Goal: Ask a question: Seek information or help from site administrators or community

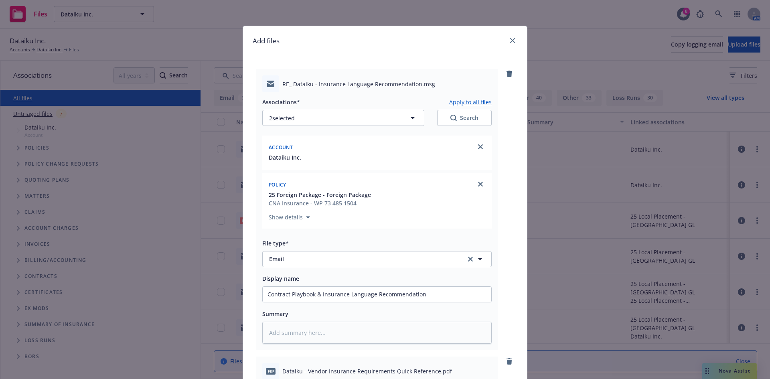
scroll to position [468, 0]
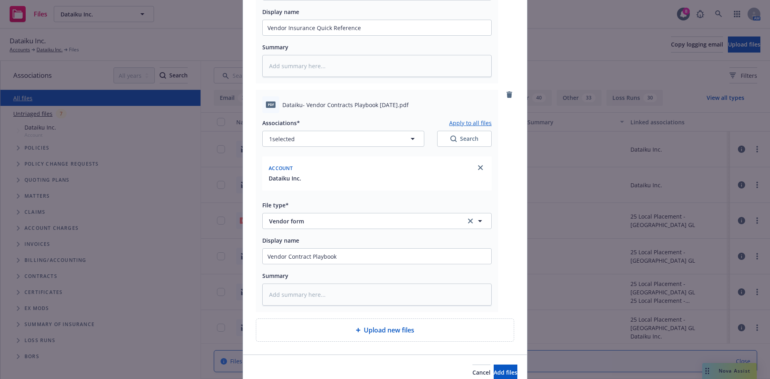
click at [152, 172] on div "Add files RE_ Dataiku - Insurance Language Recommendation.msg Associations* App…" at bounding box center [385, 189] width 770 height 379
click at [728, 371] on div "Add files RE_ Dataiku - Insurance Language Recommendation.msg Associations* App…" at bounding box center [385, 189] width 770 height 379
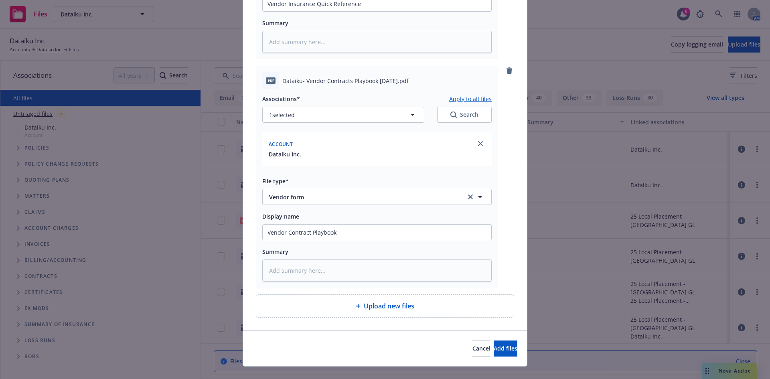
scroll to position [505, 0]
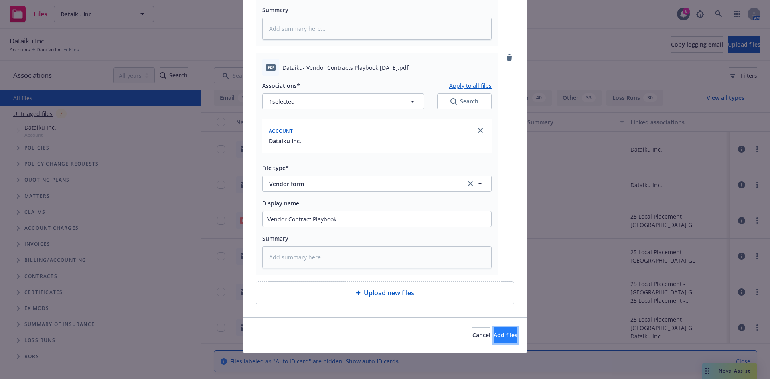
click at [494, 337] on span "Add files" at bounding box center [506, 335] width 24 height 8
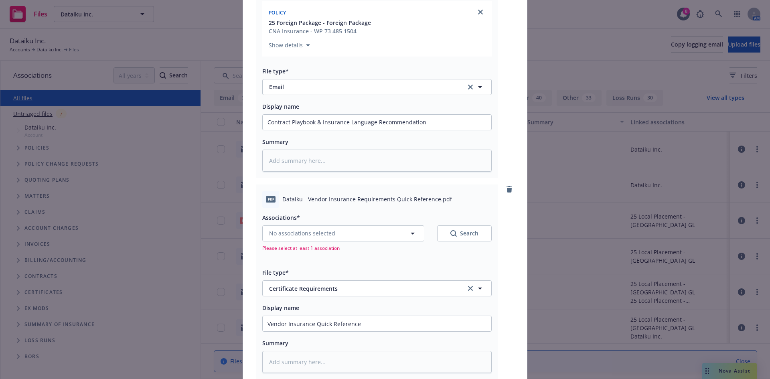
scroll to position [187, 0]
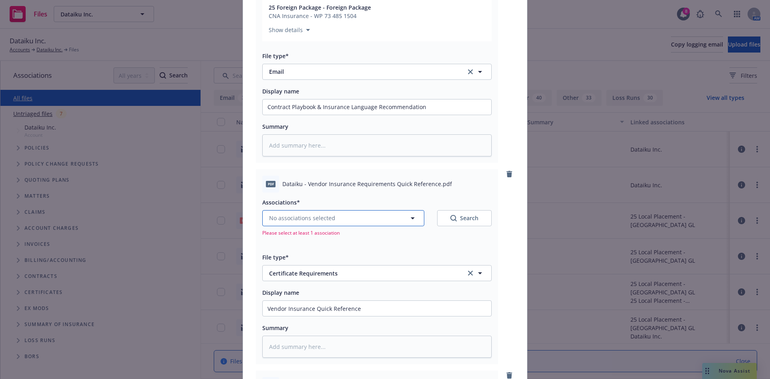
click at [300, 218] on span "No associations selected" at bounding box center [302, 218] width 66 height 8
type textarea "x"
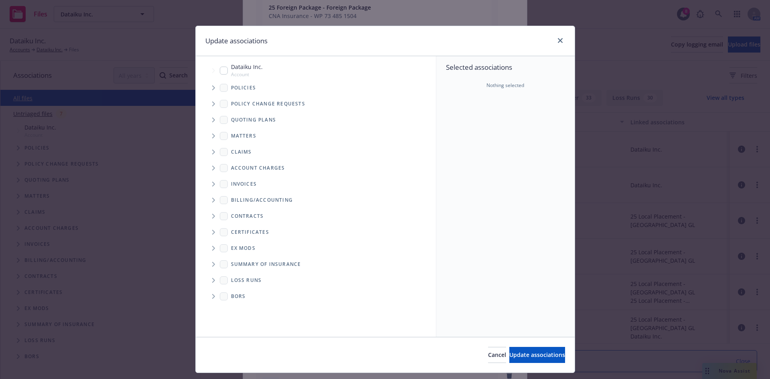
click at [221, 74] on input "Tree Example" at bounding box center [224, 71] width 8 height 8
checkbox input "true"
click at [509, 350] on button "Update associations" at bounding box center [537, 355] width 56 height 16
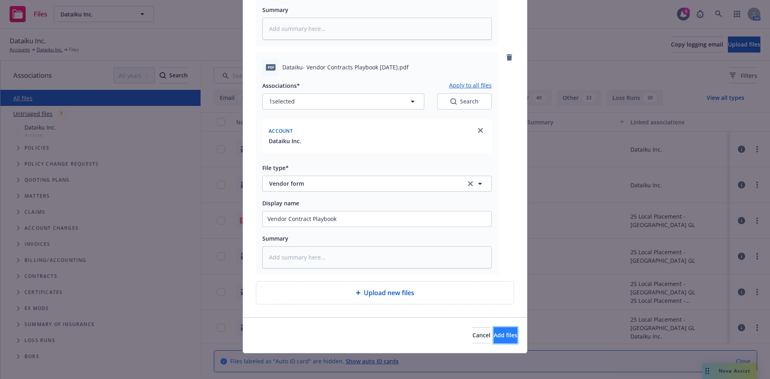
click at [494, 336] on span "Add files" at bounding box center [506, 335] width 24 height 8
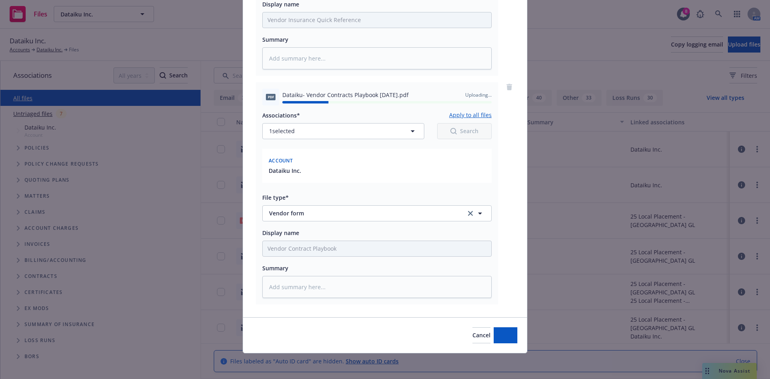
scroll to position [129, 0]
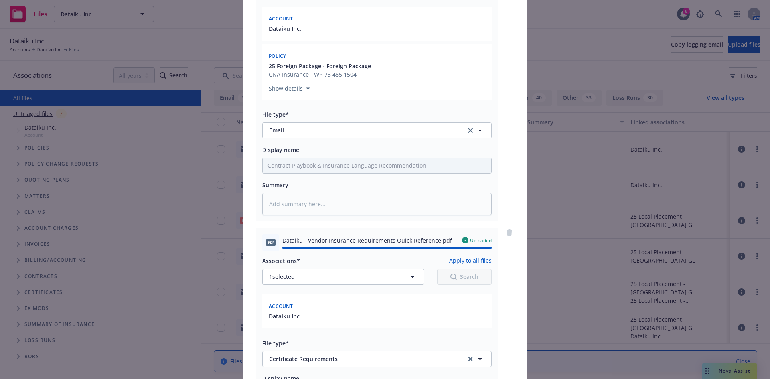
type textarea "x"
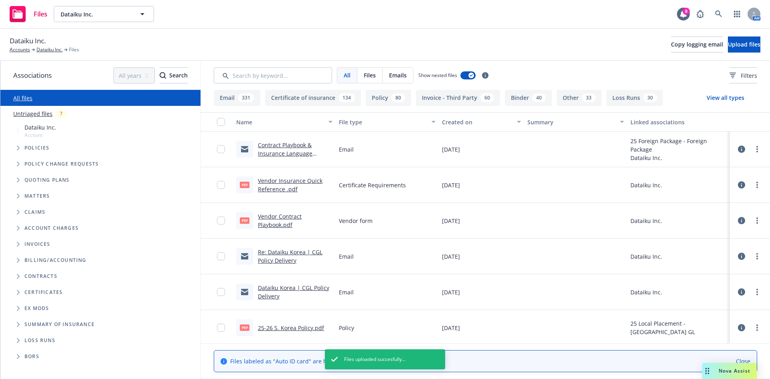
click at [729, 372] on span "Nova Assist" at bounding box center [735, 370] width 32 height 7
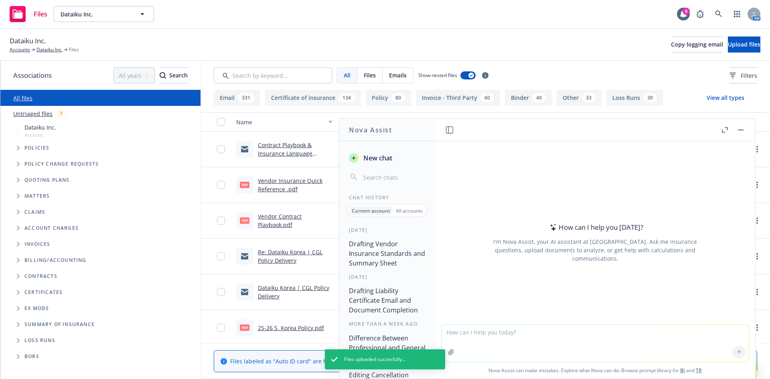
click at [477, 336] on textarea at bounding box center [595, 343] width 307 height 37
click at [361, 256] on button "Drafting Vendor Insurance Standards and Summary Sheet" at bounding box center [387, 254] width 83 height 34
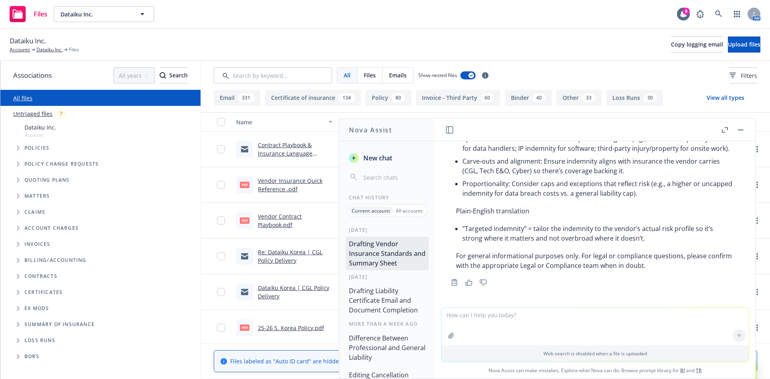
scroll to position [9372, 0]
click at [371, 161] on span "New chat" at bounding box center [377, 158] width 30 height 10
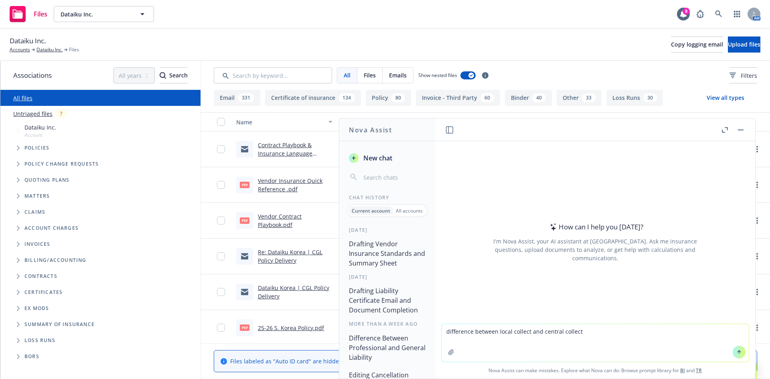
type textarea "difference between local collect and central collect?"
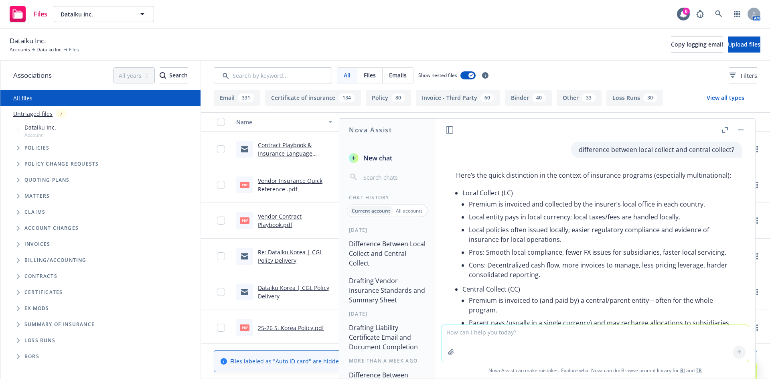
scroll to position [0, 0]
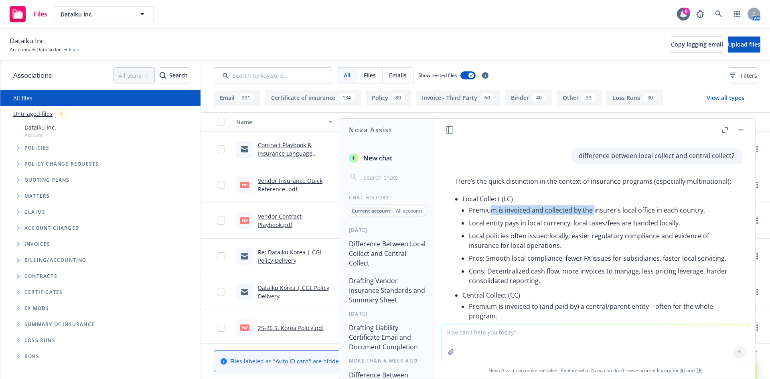
drag, startPoint x: 490, startPoint y: 217, endPoint x: 592, endPoint y: 217, distance: 102.7
click at [592, 217] on li "Premium is invoiced and collected by the insurer’s local office in each country." at bounding box center [602, 210] width 266 height 13
drag, startPoint x: 678, startPoint y: 220, endPoint x: 606, endPoint y: 221, distance: 71.4
click at [611, 217] on li "Premium is invoiced and collected by the insurer’s local office in each country." at bounding box center [602, 210] width 266 height 13
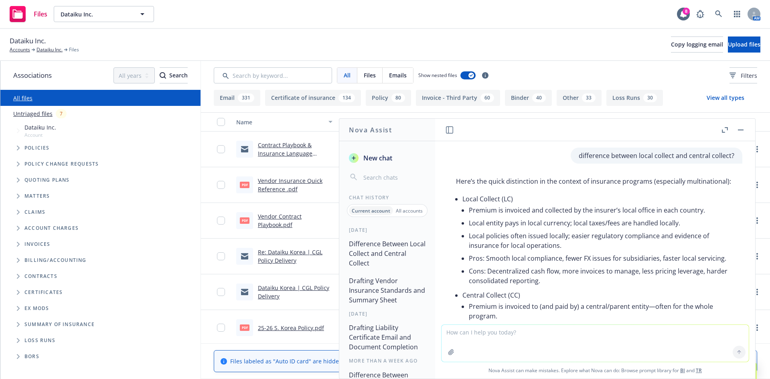
click at [606, 217] on li "Premium is invoiced and collected by the insurer’s local office in each country." at bounding box center [602, 210] width 266 height 13
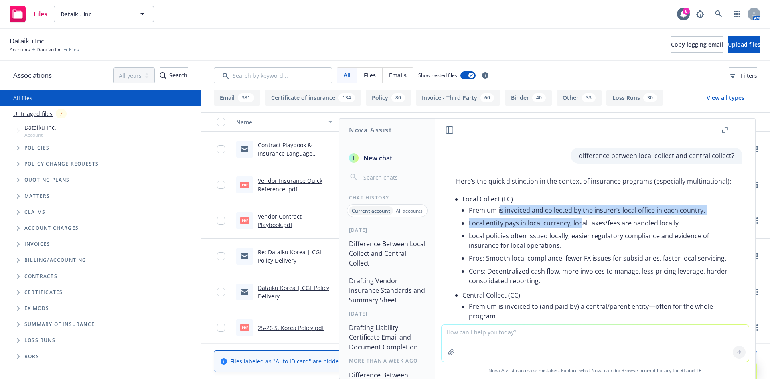
drag, startPoint x: 499, startPoint y: 220, endPoint x: 580, endPoint y: 232, distance: 81.2
click at [580, 232] on ul "Premium is invoiced and collected by the insurer’s local office in each country…" at bounding box center [602, 245] width 266 height 83
click at [580, 229] on li "Local entity pays in local currency; local taxes/fees are handled locally." at bounding box center [602, 223] width 266 height 13
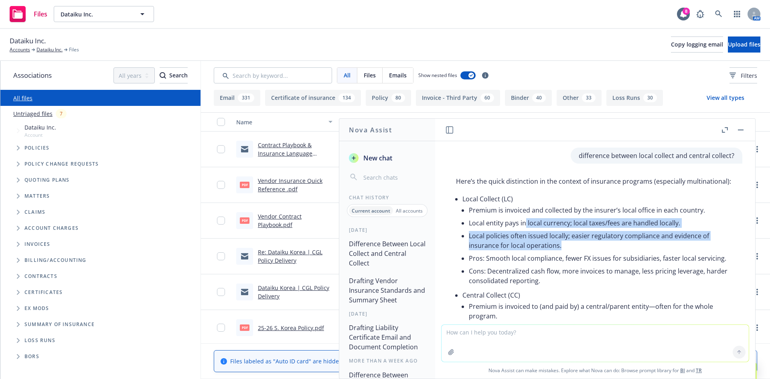
drag, startPoint x: 564, startPoint y: 256, endPoint x: 523, endPoint y: 234, distance: 46.1
click at [523, 234] on ul "Premium is invoiced and collected by the insurer’s local office in each country…" at bounding box center [602, 245] width 266 height 83
click at [523, 229] on li "Local entity pays in local currency; local taxes/fees are handled locally." at bounding box center [602, 223] width 266 height 13
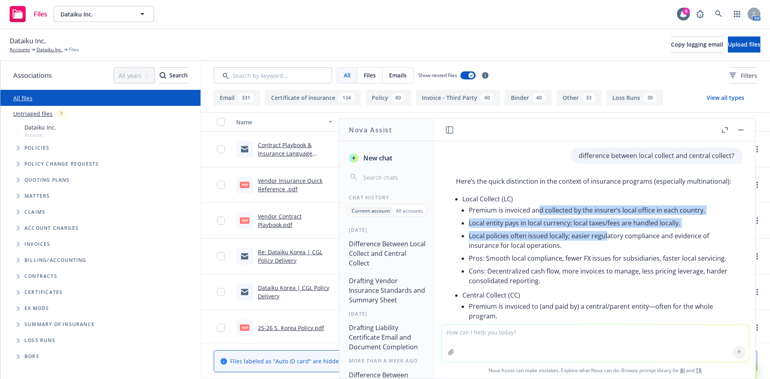
drag, startPoint x: 540, startPoint y: 219, endPoint x: 606, endPoint y: 250, distance: 73.0
click at [606, 250] on ul "Premium is invoiced and collected by the insurer’s local office in each country…" at bounding box center [602, 245] width 266 height 83
click at [606, 250] on li "Local policies often issued locally; easier regulatory compliance and evidence …" at bounding box center [602, 240] width 266 height 22
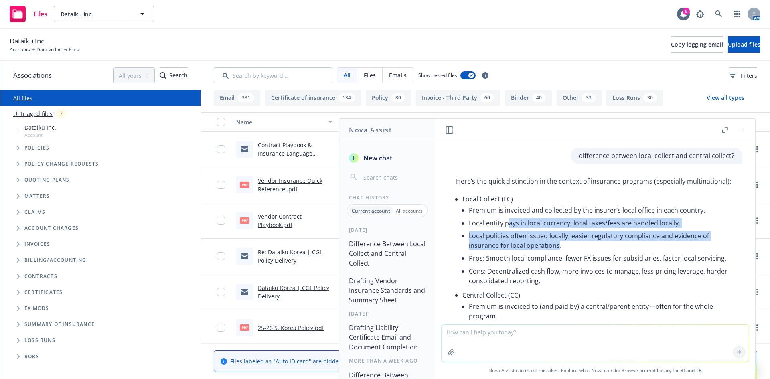
drag, startPoint x: 554, startPoint y: 256, endPoint x: 498, endPoint y: 228, distance: 62.3
click at [506, 230] on ul "Premium is invoiced and collected by the insurer’s local office in each country…" at bounding box center [602, 245] width 266 height 83
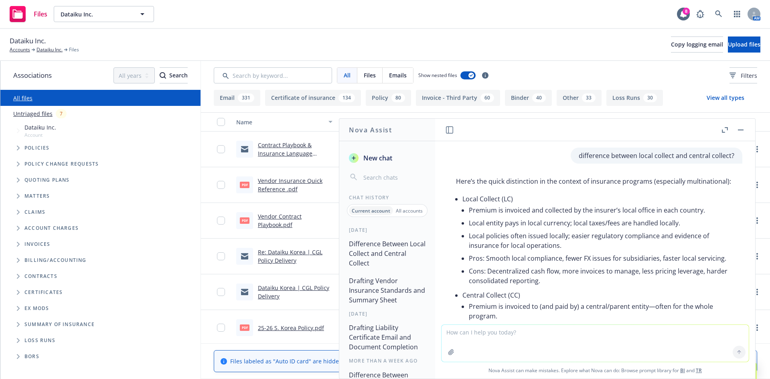
click at [498, 228] on li "Local entity pays in local currency; local taxes/fees are handled locally." at bounding box center [602, 223] width 266 height 13
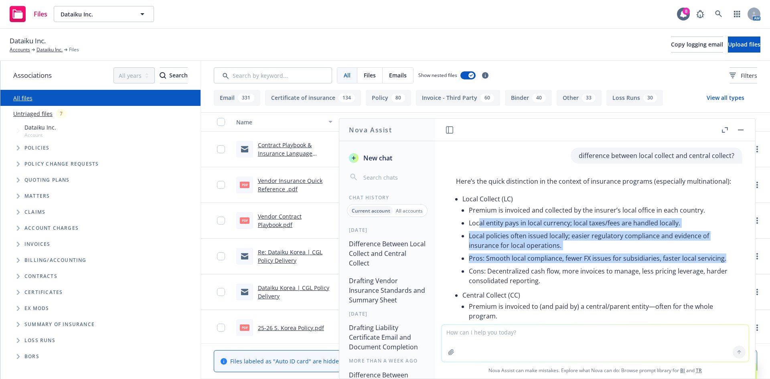
drag, startPoint x: 498, startPoint y: 268, endPoint x: 523, endPoint y: 280, distance: 28.2
click at [523, 280] on ul "Premium is invoiced and collected by the insurer’s local office in each country…" at bounding box center [602, 245] width 266 height 83
click at [523, 265] on li "Pros: Smooth local compliance, fewer FX issues for subsidiaries, faster local s…" at bounding box center [602, 258] width 266 height 13
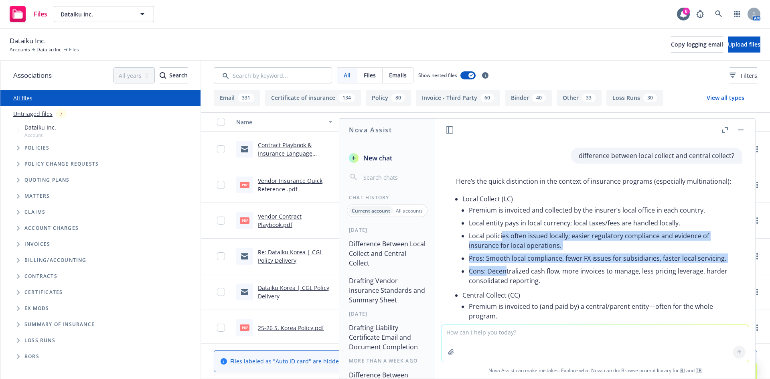
drag, startPoint x: 507, startPoint y: 286, endPoint x: 502, endPoint y: 242, distance: 43.6
click at [502, 242] on ul "Premium is invoiced and collected by the insurer’s local office in each country…" at bounding box center [602, 245] width 266 height 83
click at [502, 242] on li "Local policies often issued locally; easier regulatory compliance and evidence …" at bounding box center [602, 240] width 266 height 22
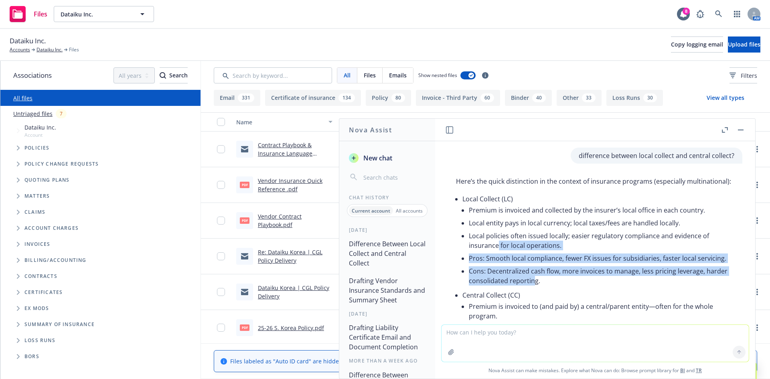
drag, startPoint x: 497, startPoint y: 260, endPoint x: 555, endPoint y: 296, distance: 68.2
click at [555, 287] on ul "Premium is invoiced and collected by the insurer’s local office in each country…" at bounding box center [602, 245] width 266 height 83
click at [555, 287] on li "Cons: Decentralized cash flow, more invoices to manage, less pricing leverage, …" at bounding box center [602, 276] width 266 height 22
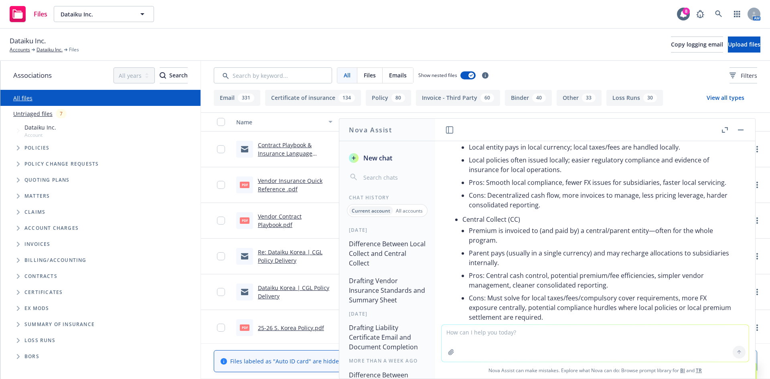
scroll to position [93, 0]
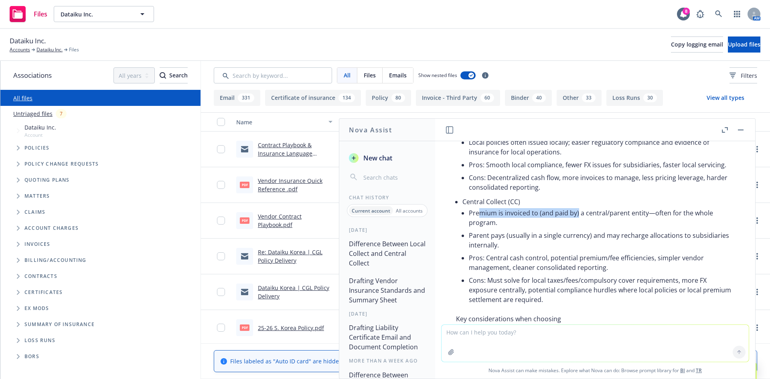
drag, startPoint x: 477, startPoint y: 231, endPoint x: 577, endPoint y: 231, distance: 99.5
click at [577, 229] on li "Premium is invoiced to (and paid by) a central/parent entity—often for the whol…" at bounding box center [602, 218] width 266 height 22
drag, startPoint x: 486, startPoint y: 233, endPoint x: 599, endPoint y: 233, distance: 112.3
click at [599, 229] on li "Premium is invoiced to (and paid by) a central/parent entity—often for the whol…" at bounding box center [602, 218] width 266 height 22
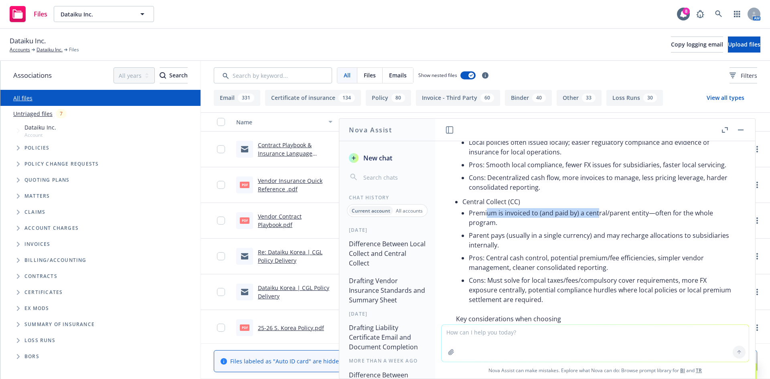
click at [599, 229] on li "Premium is invoiced to (and paid by) a central/parent entity—often for the whol…" at bounding box center [602, 218] width 266 height 22
drag, startPoint x: 642, startPoint y: 232, endPoint x: 543, endPoint y: 229, distance: 99.1
click at [547, 229] on li "Premium is invoiced to (and paid by) a central/parent entity—often for the whol…" at bounding box center [602, 218] width 266 height 22
click at [543, 229] on li "Premium is invoiced to (and paid by) a central/parent entity—often for the whol…" at bounding box center [602, 218] width 266 height 22
drag, startPoint x: 519, startPoint y: 229, endPoint x: 647, endPoint y: 232, distance: 128.0
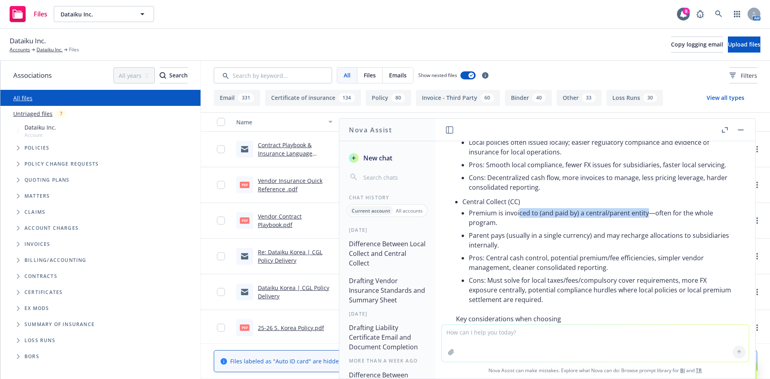
click at [647, 229] on li "Premium is invoiced to (and paid by) a central/parent entity—often for the whol…" at bounding box center [602, 218] width 266 height 22
drag, startPoint x: 689, startPoint y: 233, endPoint x: 592, endPoint y: 230, distance: 97.1
click at [603, 229] on li "Premium is invoiced to (and paid by) a central/parent entity—often for the whol…" at bounding box center [602, 218] width 266 height 22
click at [592, 229] on li "Premium is invoiced to (and paid by) a central/parent entity—often for the whol…" at bounding box center [602, 218] width 266 height 22
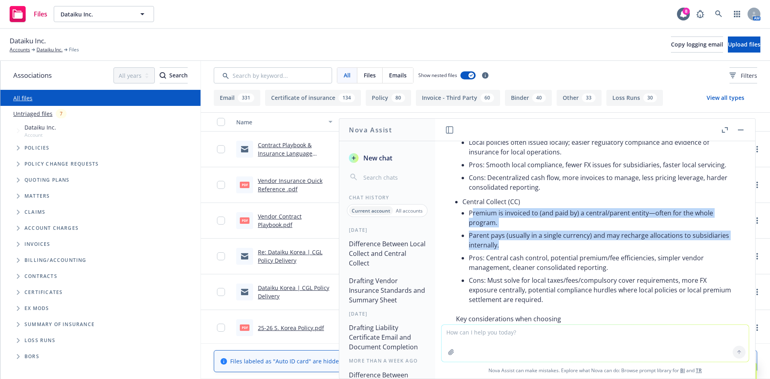
drag, startPoint x: 473, startPoint y: 236, endPoint x: 541, endPoint y: 268, distance: 74.7
click at [541, 268] on ul "Premium is invoiced to (and paid by) a central/parent entity—often for the whol…" at bounding box center [602, 256] width 266 height 99
click at [541, 252] on li "Parent pays (usually in a single currency) and may recharge allocations to subs…" at bounding box center [602, 240] width 266 height 22
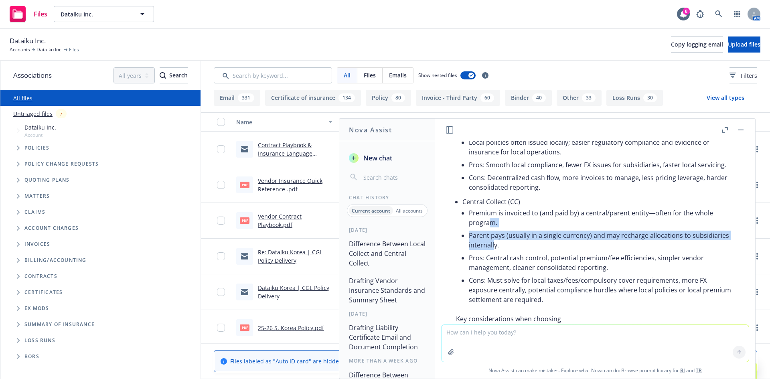
drag, startPoint x: 531, startPoint y: 269, endPoint x: 490, endPoint y: 237, distance: 51.8
click at [491, 237] on ul "Premium is invoiced to (and paid by) a central/parent entity—often for the whol…" at bounding box center [602, 256] width 266 height 99
click at [490, 229] on li "Premium is invoiced to (and paid by) a central/parent entity—often for the whol…" at bounding box center [602, 218] width 266 height 22
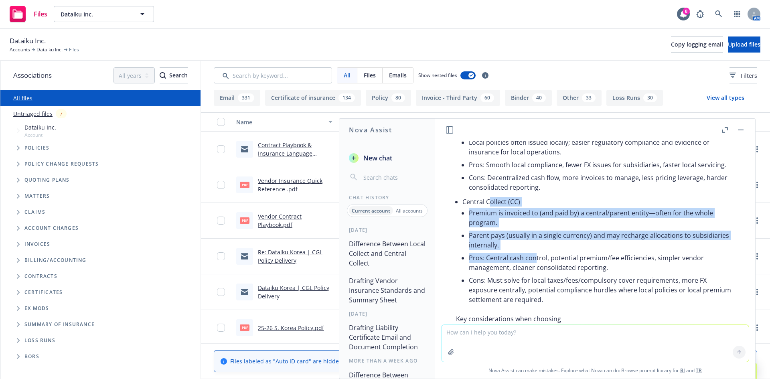
drag, startPoint x: 489, startPoint y: 217, endPoint x: 536, endPoint y: 273, distance: 73.4
click at [536, 273] on li "Central Collect (CC) Premium is invoiced to (and paid by) a central/parent enti…" at bounding box center [599, 251] width 272 height 112
click at [536, 273] on li "Pros: Central cash control, potential premium/fee efficiencies, simpler vendor …" at bounding box center [602, 263] width 266 height 22
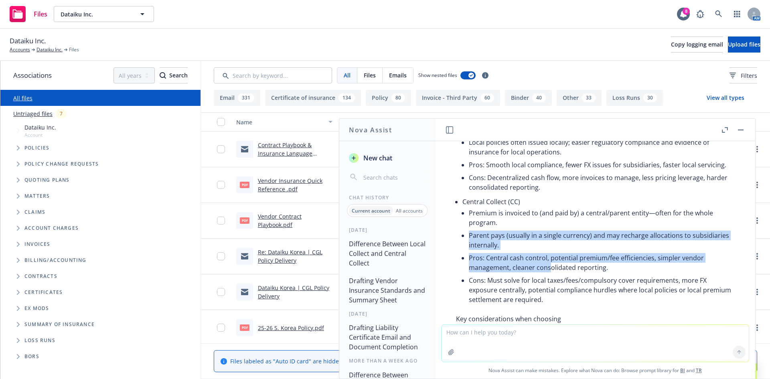
drag, startPoint x: 550, startPoint y: 287, endPoint x: 517, endPoint y: 237, distance: 59.7
click at [517, 237] on ul "Premium is invoiced to (and paid by) a central/parent entity—often for the whol…" at bounding box center [602, 256] width 266 height 99
click at [517, 229] on li "Premium is invoiced to (and paid by) a central/parent entity—often for the whol…" at bounding box center [602, 218] width 266 height 22
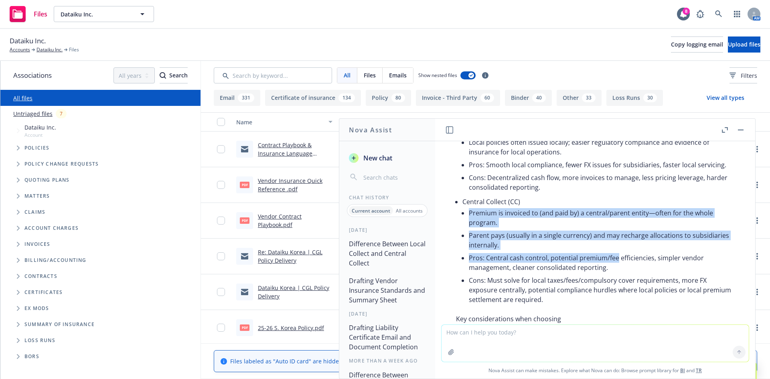
drag, startPoint x: 527, startPoint y: 224, endPoint x: 617, endPoint y: 276, distance: 103.8
click at [617, 276] on li "Central Collect (CC) Premium is invoiced to (and paid by) a central/parent enti…" at bounding box center [599, 251] width 272 height 112
click at [617, 274] on li "Pros: Central cash control, potential premium/fee efficiencies, simpler vendor …" at bounding box center [602, 263] width 266 height 22
drag, startPoint x: 609, startPoint y: 280, endPoint x: 542, endPoint y: 229, distance: 84.2
click at [542, 229] on ul "Premium is invoiced to (and paid by) a central/parent entity—often for the whol…" at bounding box center [602, 256] width 266 height 99
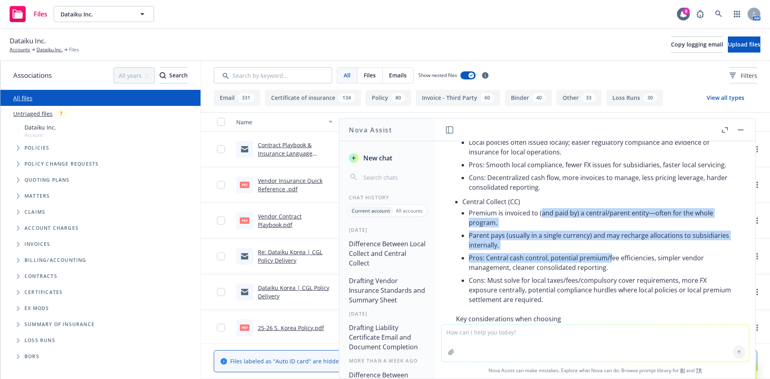
click at [542, 229] on li "Premium is invoiced to (and paid by) a central/parent entity—often for the whol…" at bounding box center [602, 218] width 266 height 22
drag, startPoint x: 520, startPoint y: 233, endPoint x: 613, endPoint y: 273, distance: 101.5
click at [613, 273] on ul "Premium is invoiced to (and paid by) a central/parent entity—often for the whol…" at bounding box center [602, 256] width 266 height 99
click at [613, 273] on li "Pros: Central cash control, potential premium/fee efficiencies, simpler vendor …" at bounding box center [602, 263] width 266 height 22
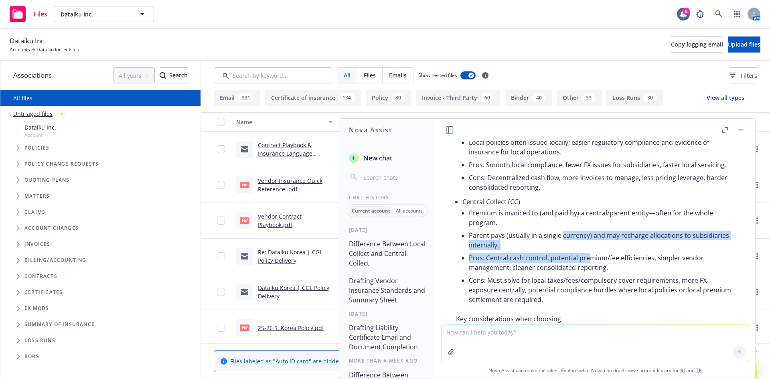
drag, startPoint x: 586, startPoint y: 280, endPoint x: 560, endPoint y: 254, distance: 37.4
click at [560, 254] on ul "Premium is invoiced to (and paid by) a central/parent entity—often for the whol…" at bounding box center [602, 256] width 266 height 99
click at [560, 252] on li "Parent pays (usually in a single currency) and may recharge allocations to subs…" at bounding box center [602, 240] width 266 height 22
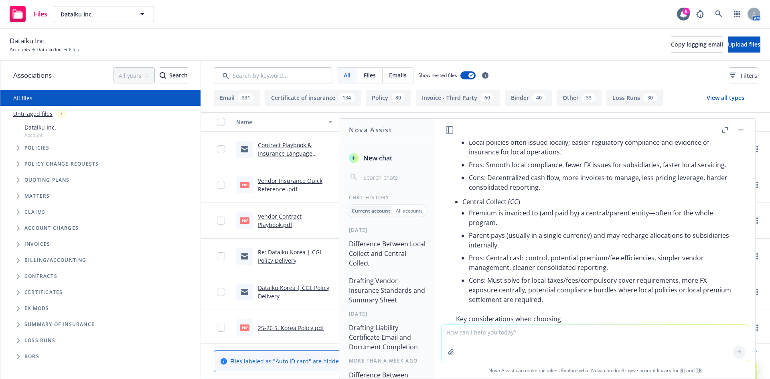
scroll to position [187, 0]
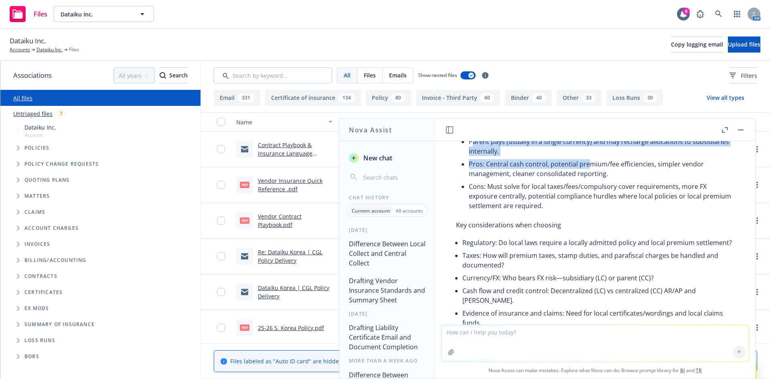
drag, startPoint x: 472, startPoint y: 162, endPoint x: 590, endPoint y: 187, distance: 120.5
click at [590, 187] on ul "Premium is invoiced to (and paid by) a central/parent entity—often for the whol…" at bounding box center [602, 162] width 266 height 99
click at [590, 180] on li "Pros: Central cash control, potential premium/fee efficiencies, simpler vendor …" at bounding box center [602, 169] width 266 height 22
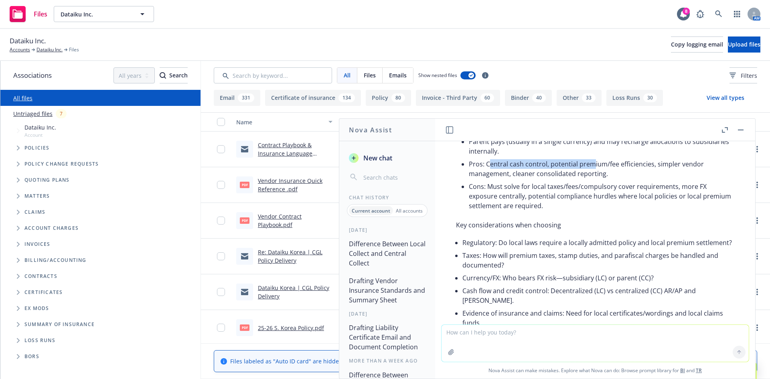
drag, startPoint x: 490, startPoint y: 181, endPoint x: 590, endPoint y: 184, distance: 100.3
click at [590, 180] on li "Pros: Central cash control, potential premium/fee efficiencies, simpler vendor …" at bounding box center [602, 169] width 266 height 22
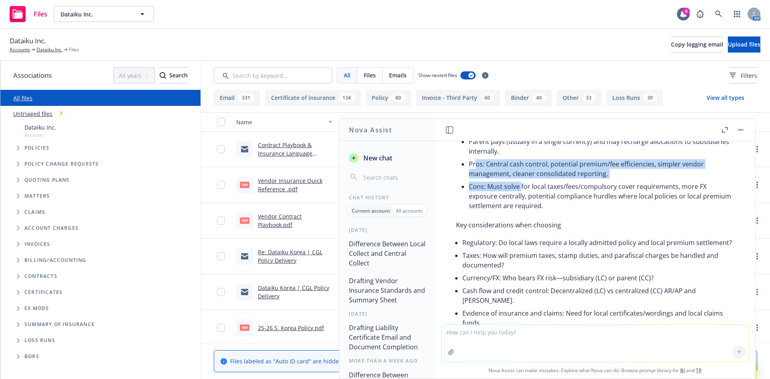
drag, startPoint x: 477, startPoint y: 185, endPoint x: 521, endPoint y: 209, distance: 50.4
click at [521, 209] on ul "Premium is invoiced to (and paid by) a central/parent entity—often for the whol…" at bounding box center [602, 162] width 266 height 99
click at [521, 209] on li "Cons: Must solve for local taxes/fees/compulsory cover requirements, more FX ex…" at bounding box center [602, 196] width 266 height 32
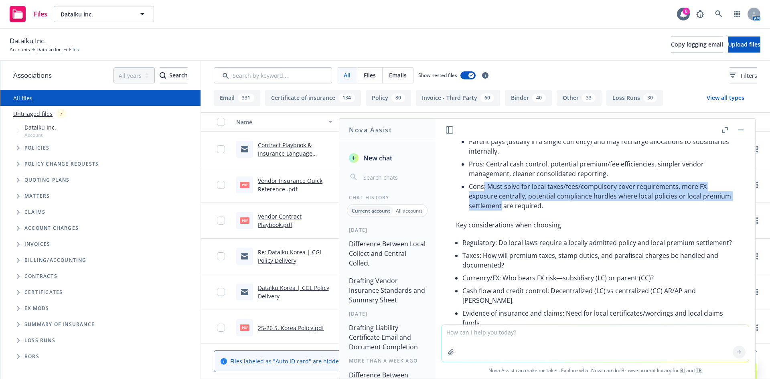
drag, startPoint x: 528, startPoint y: 223, endPoint x: 485, endPoint y: 205, distance: 46.3
click at [485, 205] on li "Cons: Must solve for local taxes/fees/compulsory cover requirements, more FX ex…" at bounding box center [602, 196] width 266 height 32
drag, startPoint x: 478, startPoint y: 205, endPoint x: 664, endPoint y: 222, distance: 187.4
click at [663, 212] on li "Cons: Must solve for local taxes/fees/compulsory cover requirements, more FX ex…" at bounding box center [602, 196] width 266 height 32
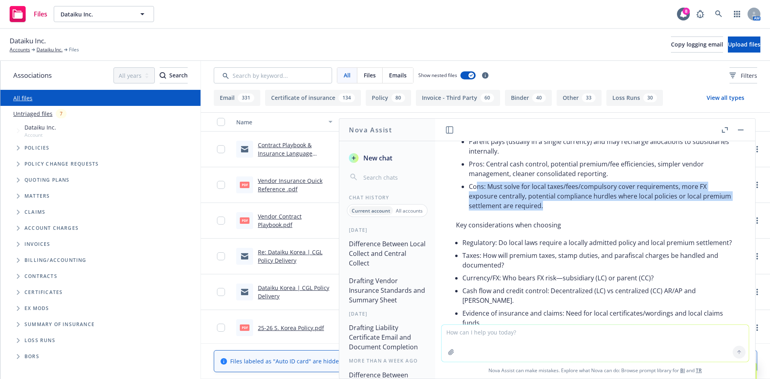
click at [678, 211] on li "Cons: Must solve for local taxes/fees/compulsory cover requirements, more FX ex…" at bounding box center [602, 196] width 266 height 32
drag, startPoint x: 477, startPoint y: 213, endPoint x: 554, endPoint y: 220, distance: 76.5
click at [553, 212] on li "Cons: Must solve for local taxes/fees/compulsory cover requirements, more FX ex…" at bounding box center [602, 196] width 266 height 32
click at [554, 212] on li "Cons: Must solve for local taxes/fees/compulsory cover requirements, more FX ex…" at bounding box center [602, 196] width 266 height 32
drag, startPoint x: 676, startPoint y: 213, endPoint x: 486, endPoint y: 209, distance: 189.8
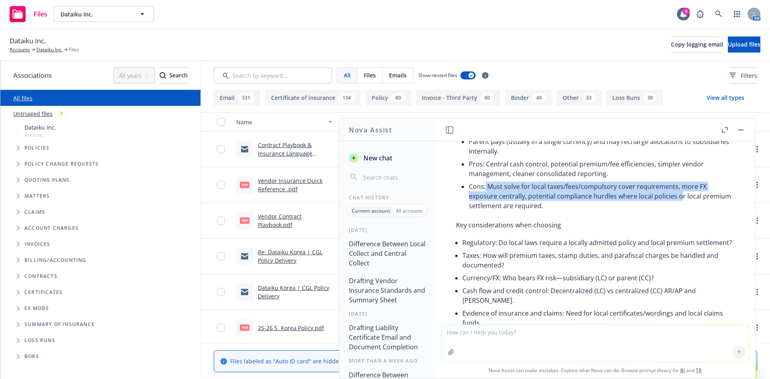
click at [486, 209] on li "Cons: Must solve for local taxes/fees/compulsory cover requirements, more FX ex…" at bounding box center [602, 196] width 266 height 32
drag, startPoint x: 469, startPoint y: 207, endPoint x: 617, endPoint y: 215, distance: 147.9
click at [617, 212] on li "Cons: Must solve for local taxes/fees/compulsory cover requirements, more FX ex…" at bounding box center [602, 196] width 266 height 32
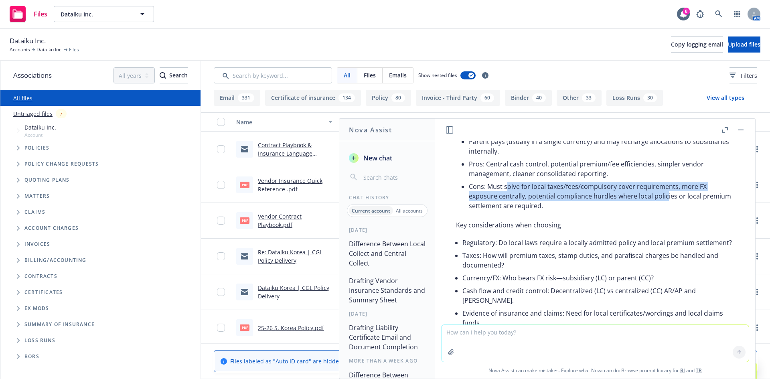
drag
click at [507, 209] on li "Cons: Must solve for local taxes/fees/compulsory cover requirements, more FX ex…" at bounding box center [602, 196] width 266 height 32
click at [573, 212] on li "Cons: Must solve for local taxes/fees/compulsory cover requirements, more FX ex…" at bounding box center [602, 196] width 266 height 32
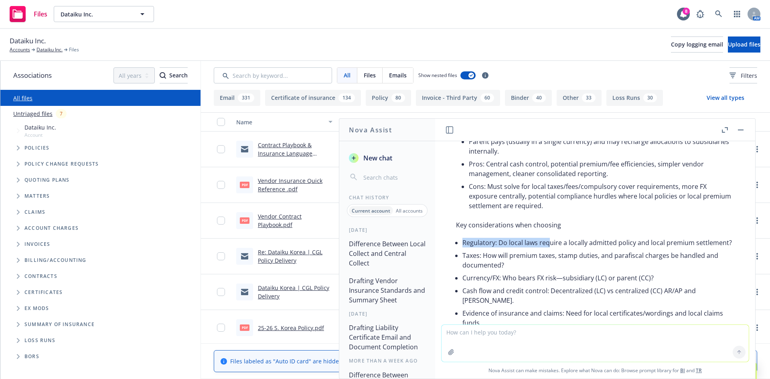
click at [550, 249] on li "Regulatory: Do local laws require a locally admitted policy and local premium s…" at bounding box center [599, 242] width 272 height 13
click at [542, 249] on li "Regulatory: Do local laws require a locally admitted policy and local premium s…" at bounding box center [599, 242] width 272 height 13
click at [540, 249] on li "Regulatory: Do local laws require a locally admitted policy and local premium s…" at bounding box center [599, 242] width 272 height 13
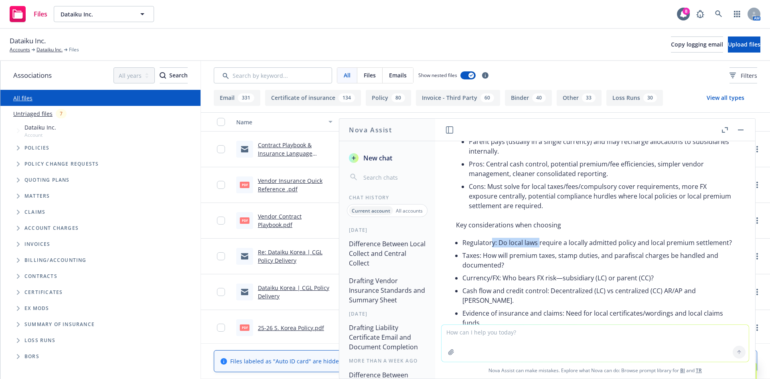
click at [540, 249] on li "Regulatory: Do local laws require a locally admitted policy and local premium s…" at bounding box center [599, 242] width 272 height 13
click at [474, 249] on li "Regulatory: Do local laws require a locally admitted policy and local premium s…" at bounding box center [599, 242] width 272 height 13
click at [539, 264] on div "Here’s the quick distinction in the context of insurance programs (especially m…" at bounding box center [595, 223] width 294 height 475
click at [509, 249] on li "Regulatory: Do local laws require a locally admitted policy and local premium s…" at bounding box center [599, 242] width 272 height 13
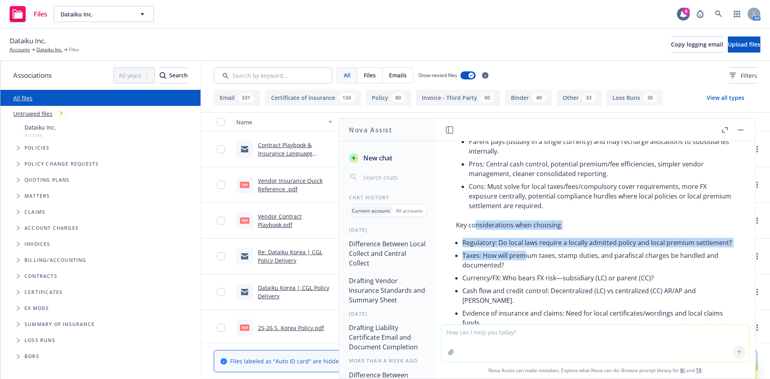
click at [524, 280] on div "Here’s the quick distinction in the context of insurance programs (especially m…" at bounding box center [595, 223] width 294 height 475
click at [524, 272] on li "Taxes: How will premium taxes, stamp duties, and parafiscal charges be handled …" at bounding box center [599, 260] width 272 height 22
click at [472, 249] on li "Regulatory: Do local laws require a locally admitted policy and local premium s…" at bounding box center [599, 242] width 272 height 13
click at [605, 262] on div "Here’s the quick distinction in the context of insurance programs (especially m…" at bounding box center [595, 223] width 294 height 475
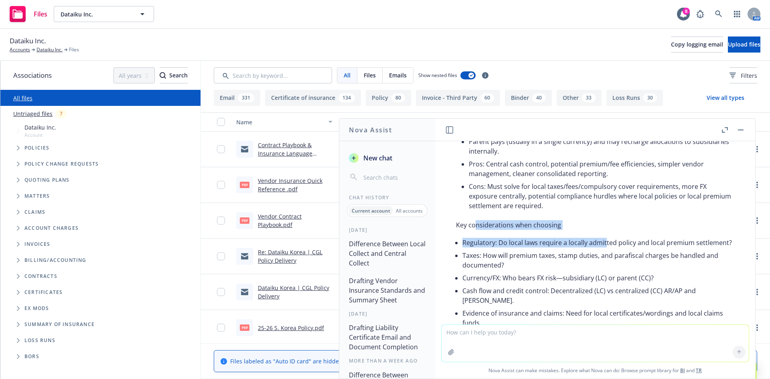
click at [605, 249] on li "Regulatory: Do local laws require a locally admitted policy and local premium s…" at bounding box center [599, 242] width 272 height 13
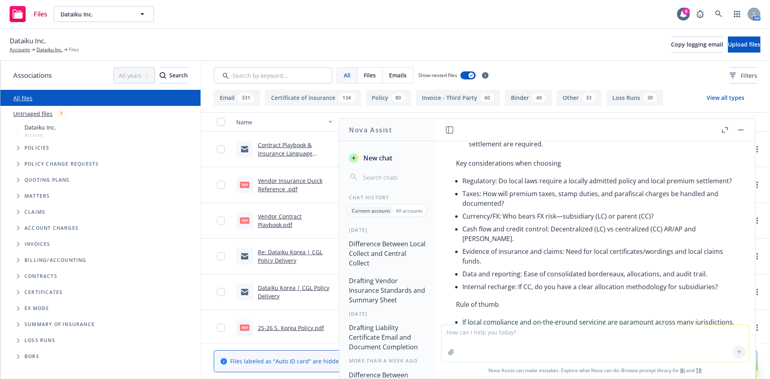
scroll to position [281, 0]
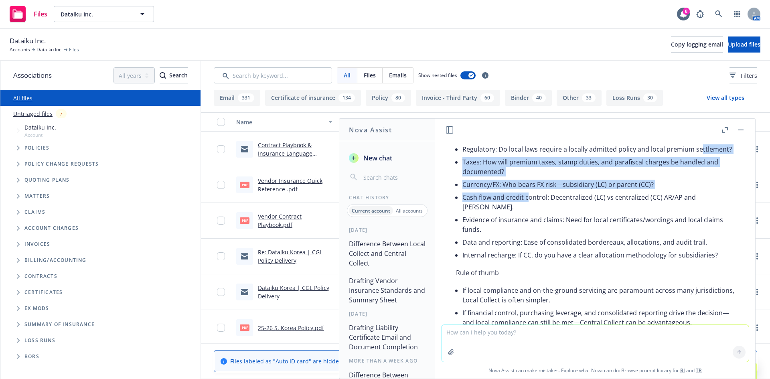
click at [529, 223] on ul "Regulatory: Do local laws require a locally admitted policy and local premium s…" at bounding box center [599, 202] width 272 height 119
click at [529, 213] on li "Cash flow and credit control: Decentralized (LC) vs centralized (CC) AR/AP and …" at bounding box center [599, 202] width 272 height 22
click at [538, 195] on ul "Regulatory: Do local laws require a locally admitted policy and local premium s…" at bounding box center [599, 202] width 272 height 119
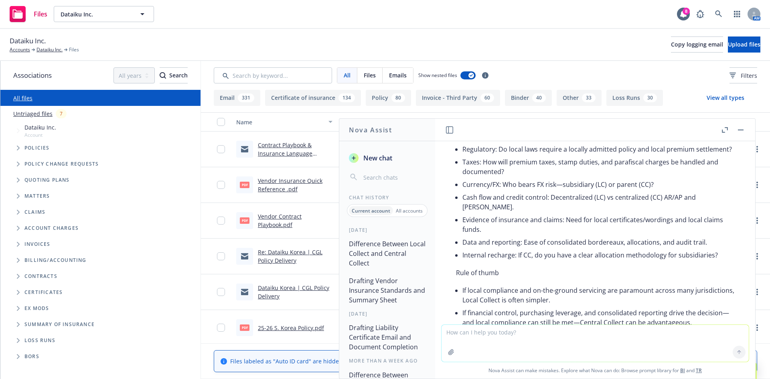
click at [537, 178] on li "Taxes: How will premium taxes, stamp duties, and parafiscal charges be handled …" at bounding box center [599, 167] width 272 height 22
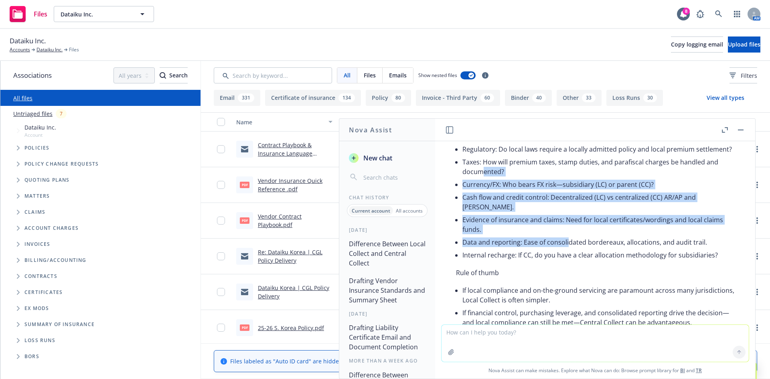
click at [568, 262] on ul "Regulatory: Do local laws require a locally admitted policy and local premium s…" at bounding box center [599, 202] width 272 height 119
click at [568, 249] on li "Data and reporting: Ease of consolidated bordereaux, allocations, and audit tra…" at bounding box center [599, 242] width 272 height 13
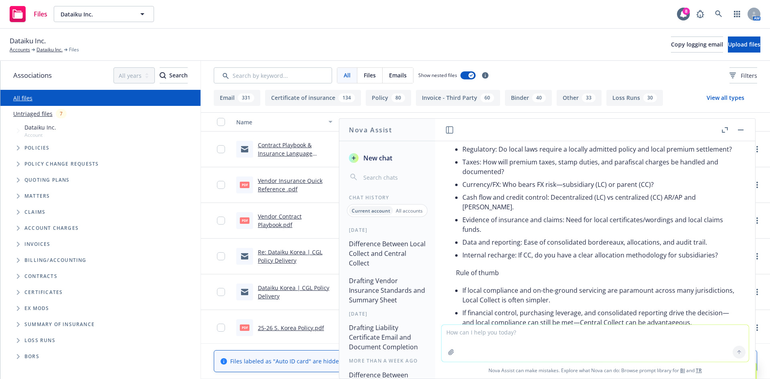
scroll to position [374, 0]
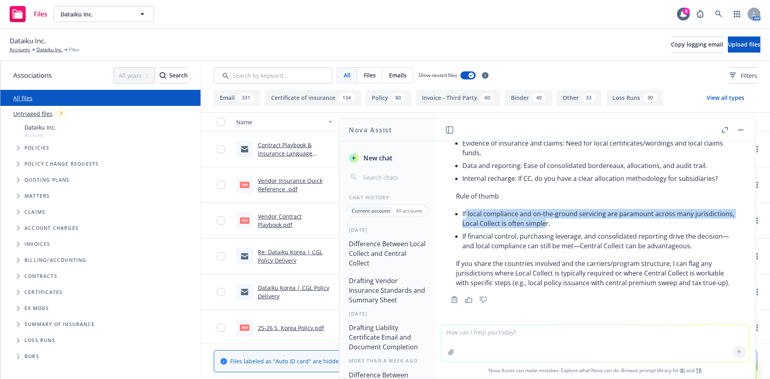
click at [584, 222] on li "If local compliance and on-the-ground servicing are paramount across many juris…" at bounding box center [599, 218] width 272 height 22
click at [524, 215] on li "If local compliance and on-the-ground servicing are paramount across many juris…" at bounding box center [599, 218] width 272 height 22
click at [523, 215] on li "If local compliance and on-the-ground servicing are paramount across many juris…" at bounding box center [599, 218] width 272 height 22
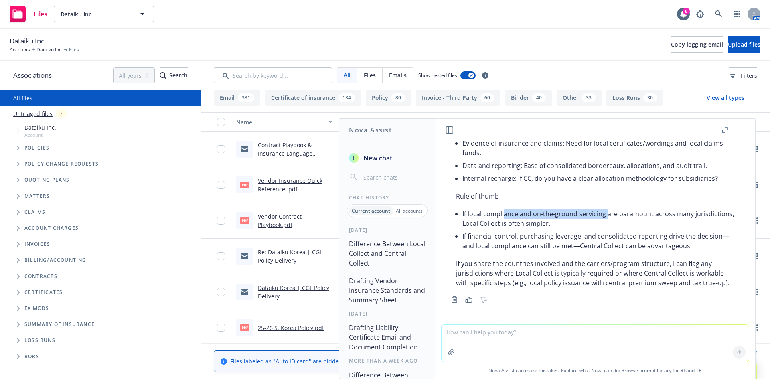
click at [606, 220] on li "If local compliance and on-the-ground servicing are paramount across many juris…" at bounding box center [599, 218] width 272 height 22
click at [505, 220] on li "If local compliance and on-the-ground servicing are paramount across many juris…" at bounding box center [599, 218] width 272 height 22
click at [504, 220] on li "If local compliance and on-the-ground servicing are paramount across many juris…" at bounding box center [599, 218] width 272 height 22
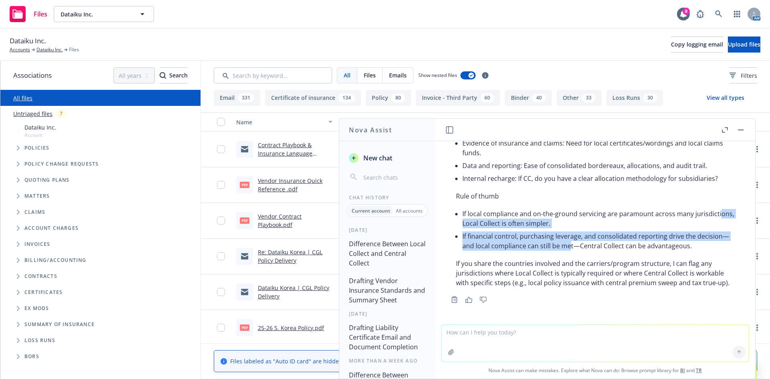
click at [582, 251] on ul "If local compliance and on-the-ground servicing are paramount across many juris…" at bounding box center [599, 229] width 272 height 45
click at [582, 251] on li "If financial control, purchasing leverage, and consolidated reporting drive the…" at bounding box center [599, 241] width 272 height 22
click at [494, 226] on ul "If local compliance and on-the-ground servicing are paramount across many juris…" at bounding box center [599, 229] width 272 height 45
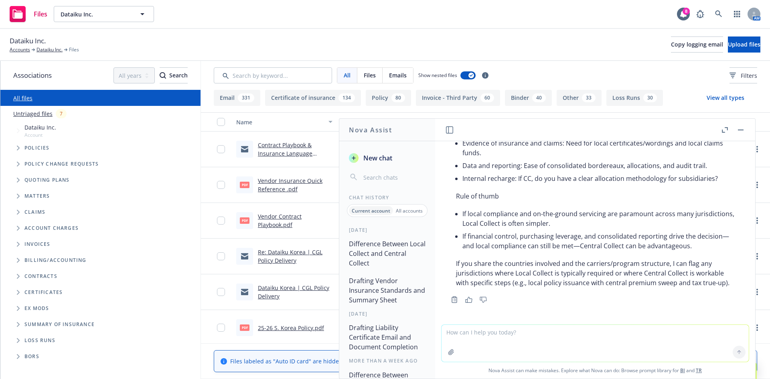
click at [491, 225] on li "If local compliance and on-the-ground servicing are paramount across many juris…" at bounding box center [599, 218] width 272 height 22
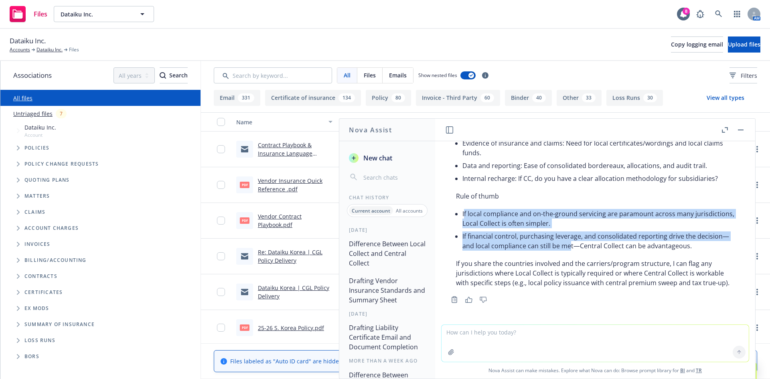
click at [576, 255] on div "Here’s the quick distinction in the context of insurance programs (especially m…" at bounding box center [595, 53] width 294 height 475
click at [484, 218] on ul "If local compliance and on-the-ground servicing are paramount across many juris…" at bounding box center [599, 229] width 272 height 45
click at [484, 218] on li "If local compliance and on-the-ground servicing are paramount across many juris…" at bounding box center [599, 218] width 272 height 22
click at [578, 252] on ul "If local compliance and on-the-ground servicing are paramount across many juris…" at bounding box center [599, 229] width 272 height 45
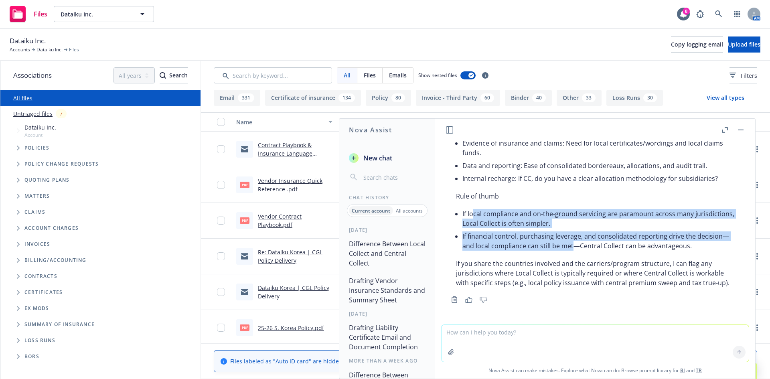
click at [579, 252] on li "If financial control, purchasing leverage, and consolidated reporting drive the…" at bounding box center [599, 241] width 272 height 22
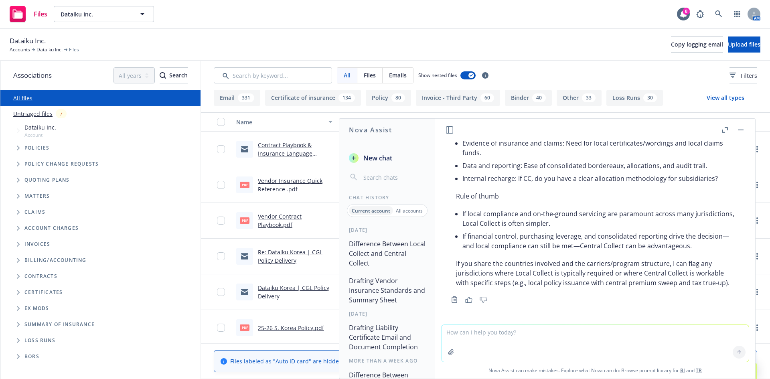
click at [491, 335] on textarea at bounding box center [595, 343] width 307 height 37
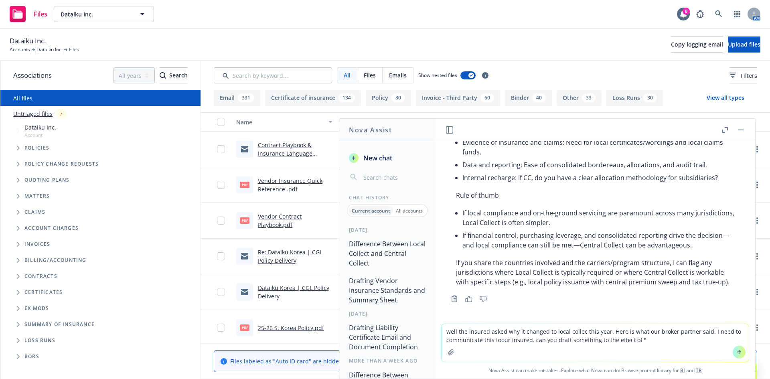
paste textarea "The insurer has advised that the difference in currency display is due to the c…"
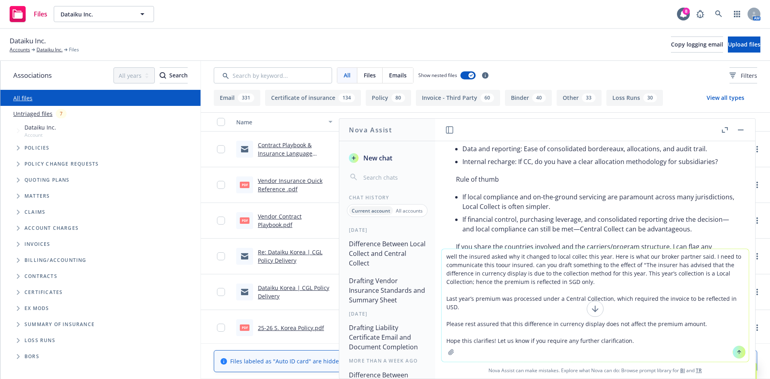
type textarea "well the insured asked why it changed to local collec this year. Here is what o…"
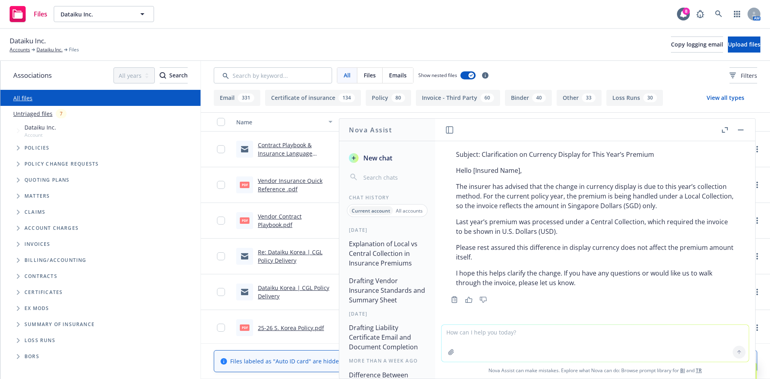
scroll to position [686, 0]
drag, startPoint x: 495, startPoint y: 214, endPoint x: 485, endPoint y: 203, distance: 14.5
click at [495, 214] on div "Subject: Clarification on Currency Display for This Year’s Premium Hello [Insur…" at bounding box center [595, 218] width 294 height 144
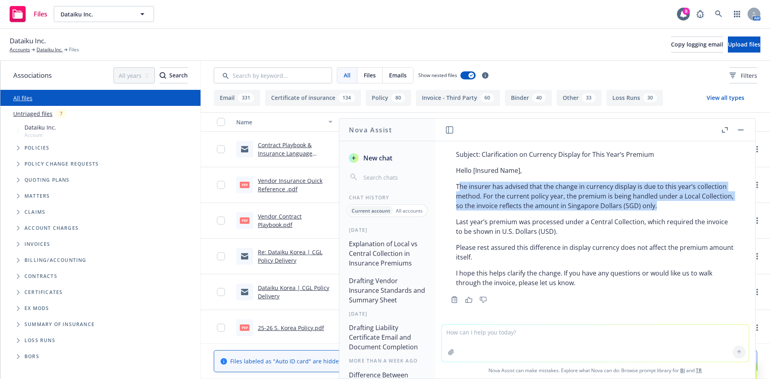
drag, startPoint x: 459, startPoint y: 186, endPoint x: 688, endPoint y: 204, distance: 229.8
click at [688, 204] on p "The insurer has advised that the change in currency display is due to this year…" at bounding box center [595, 196] width 278 height 29
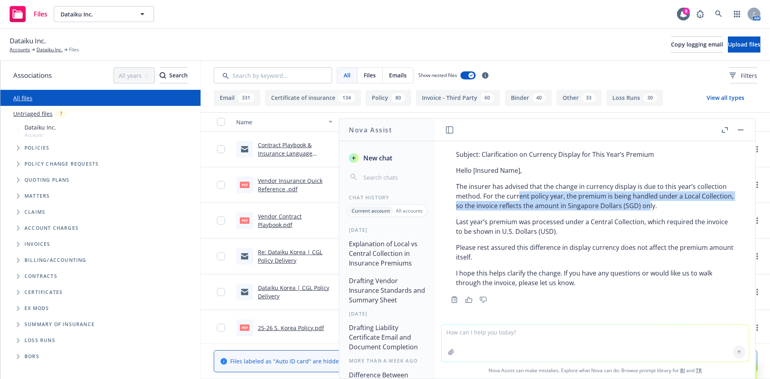
drag, startPoint x: 631, startPoint y: 209, endPoint x: 515, endPoint y: 195, distance: 116.0
click at [518, 196] on p "The insurer has advised that the change in currency display is due to this year…" at bounding box center [595, 196] width 278 height 29
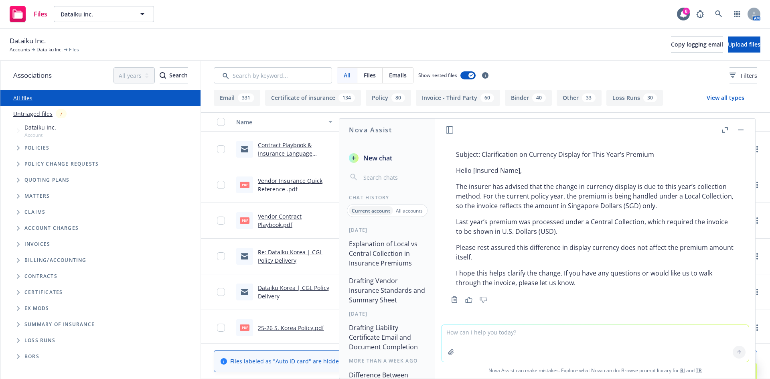
drag, startPoint x: 515, startPoint y: 195, endPoint x: 503, endPoint y: 194, distance: 12.1
click at [503, 194] on p "The insurer has advised that the change in currency display is due to this year…" at bounding box center [595, 196] width 278 height 29
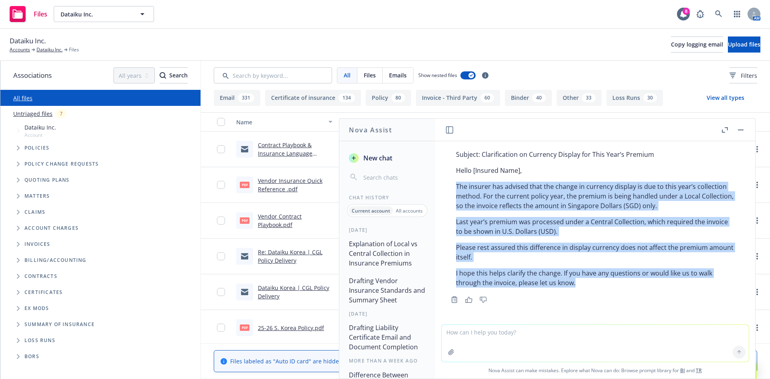
drag, startPoint x: 455, startPoint y: 184, endPoint x: 609, endPoint y: 288, distance: 185.8
click at [609, 288] on div "Subject: Clarification on Currency Display for This Year’s Premium Hello [Insur…" at bounding box center [595, 218] width 294 height 144
copy div "The insurer has advised that the change in currency display is due to this year…"
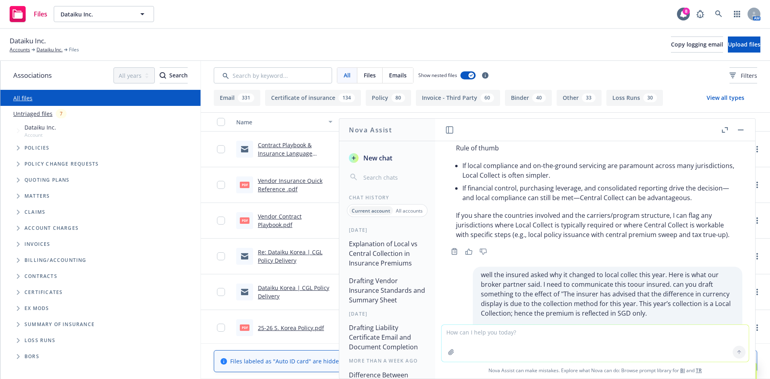
scroll to position [499, 0]
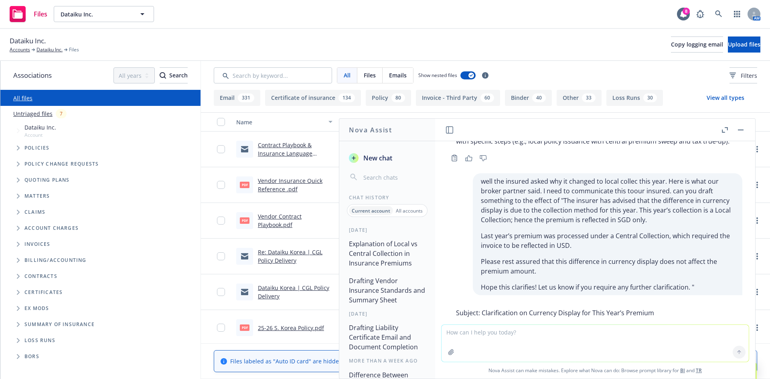
click at [520, 336] on textarea at bounding box center [595, 343] width 307 height 37
type textarea "but the invoice last year had dollars and sgd. Perhaps this was shown to justif…"
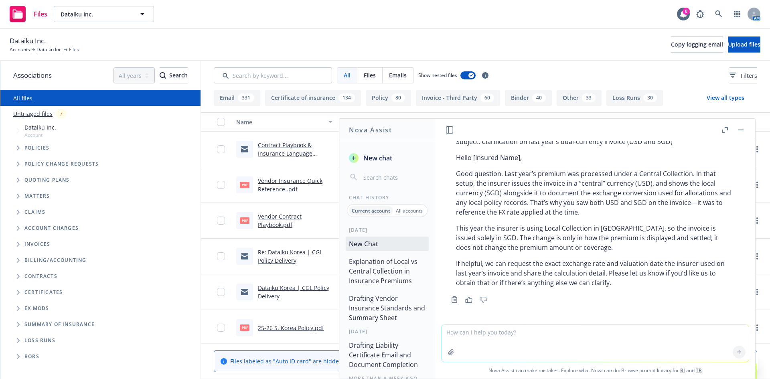
scroll to position [903, 0]
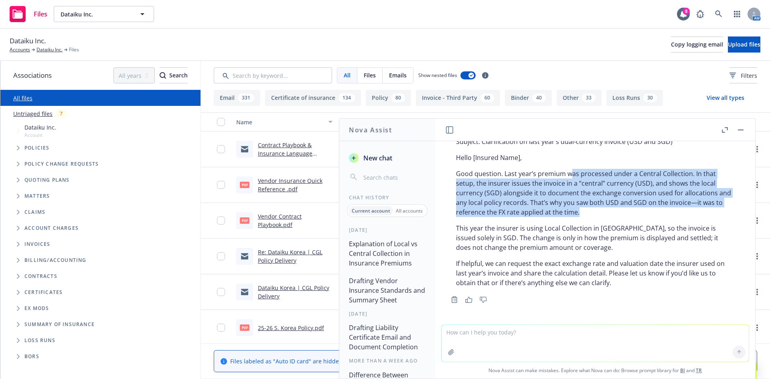
drag, startPoint x: 571, startPoint y: 175, endPoint x: 647, endPoint y: 209, distance: 82.4
click at [647, 209] on p "Good question. Last year’s premium was processed under a Central Collection. In…" at bounding box center [595, 193] width 278 height 48
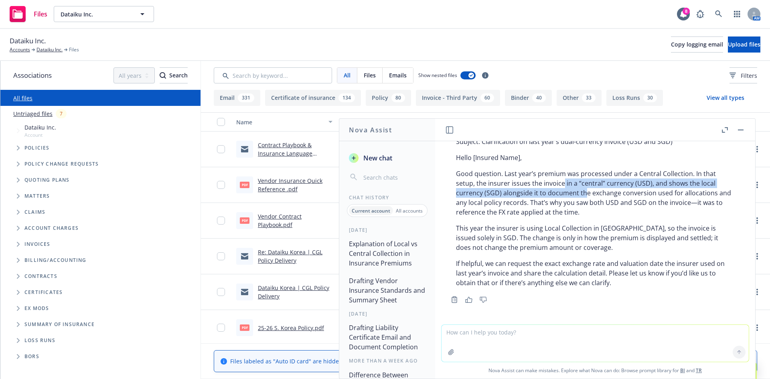
drag, startPoint x: 574, startPoint y: 187, endPoint x: 559, endPoint y: 183, distance: 14.9
click at [560, 183] on p "Good question. Last year’s premium was processed under a Central Collection. In…" at bounding box center [595, 193] width 278 height 48
click at [559, 183] on p "Good question. Last year’s premium was processed under a Central Collection. In…" at bounding box center [595, 193] width 278 height 48
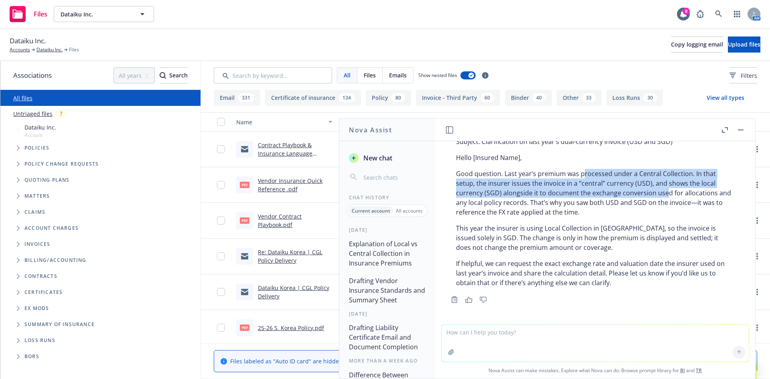
drag, startPoint x: 584, startPoint y: 170, endPoint x: 666, endPoint y: 195, distance: 85.7
click at [666, 195] on p "Good question. Last year’s premium was processed under a Central Collection. In…" at bounding box center [595, 193] width 278 height 48
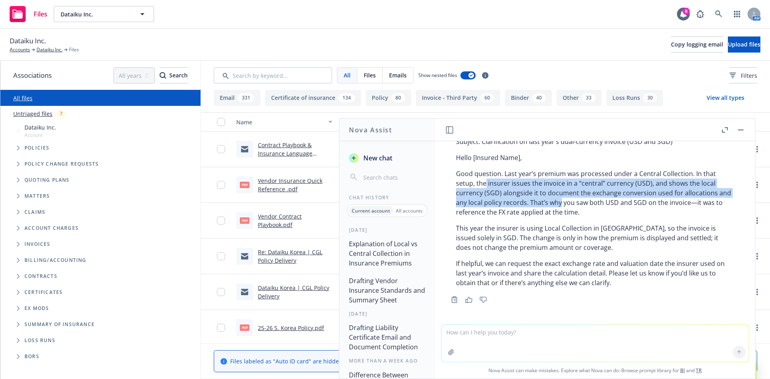
drag, startPoint x: 543, startPoint y: 202, endPoint x: 486, endPoint y: 185, distance: 59.4
click at [486, 186] on p "Good question. Last year’s premium was processed under a Central Collection. In…" at bounding box center [595, 193] width 278 height 48
click at [486, 185] on p "Good question. Last year’s premium was processed under a Central Collection. In…" at bounding box center [595, 193] width 278 height 48
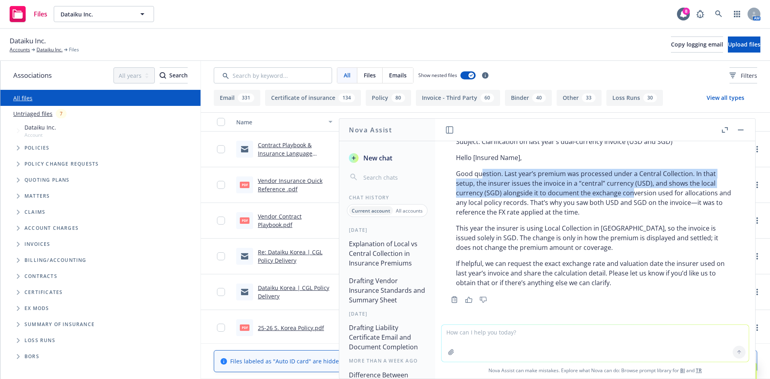
drag, startPoint x: 481, startPoint y: 174, endPoint x: 630, endPoint y: 196, distance: 150.1
click at [630, 196] on p "Good question. Last year’s premium was processed under a Central Collection. In…" at bounding box center [595, 193] width 278 height 48
drag, startPoint x: 559, startPoint y: 177, endPoint x: 524, endPoint y: 168, distance: 36.2
click at [524, 168] on div "Subject: Clarification on last year’s dual-currency invoice (USD and SGD) Hello…" at bounding box center [595, 212] width 294 height 157
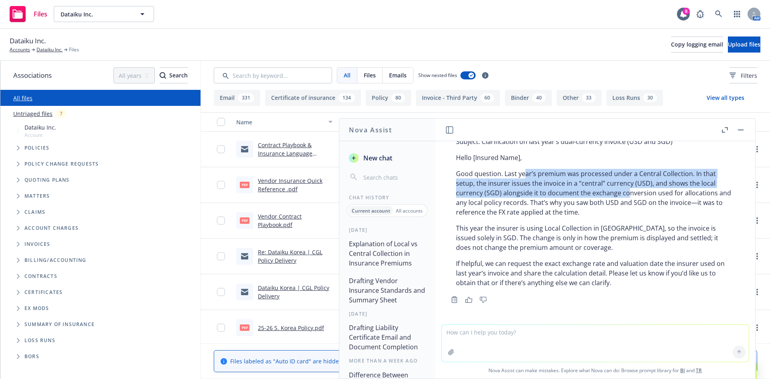
click at [523, 167] on div "Subject: Clarification on last year’s dual-currency invoice (USD and SGD) Hello…" at bounding box center [595, 212] width 294 height 157
drag, startPoint x: 459, startPoint y: 174, endPoint x: 652, endPoint y: 193, distance: 193.5
click at [652, 193] on p "Good question. Last year’s premium was processed under a Central Collection. In…" at bounding box center [595, 193] width 278 height 48
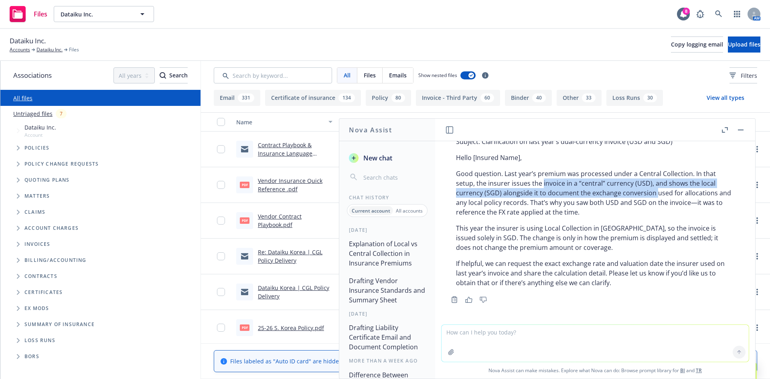
drag, startPoint x: 594, startPoint y: 193, endPoint x: 548, endPoint y: 187, distance: 45.8
click at [549, 187] on p "Good question. Last year’s premium was processed under a Central Collection. In…" at bounding box center [595, 193] width 278 height 48
click at [548, 187] on p "Good question. Last year’s premium was processed under a Central Collection. In…" at bounding box center [595, 193] width 278 height 48
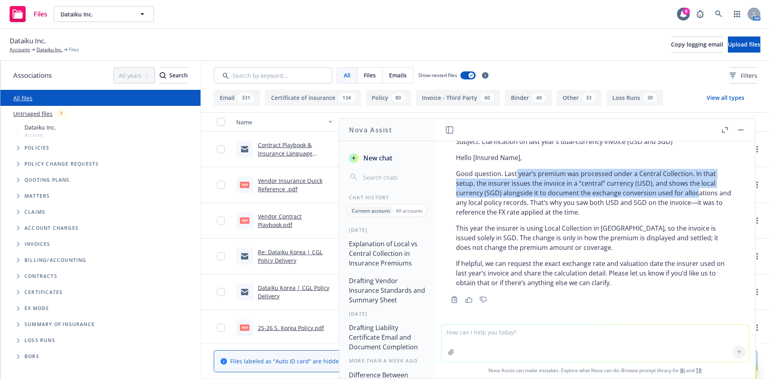
drag, startPoint x: 516, startPoint y: 174, endPoint x: 693, endPoint y: 195, distance: 178.0
click at [693, 195] on p "Good question. Last year’s premium was processed under a Central Collection. In…" at bounding box center [595, 193] width 278 height 48
drag, startPoint x: 501, startPoint y: 179, endPoint x: 560, endPoint y: 194, distance: 61.4
click at [560, 194] on p "Good question. Last year’s premium was processed under a Central Collection. In…" at bounding box center [595, 193] width 278 height 48
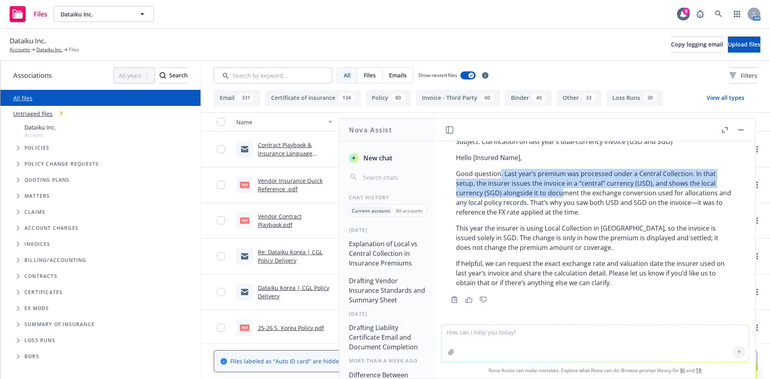
click at [560, 194] on p "Good question. Last year’s premium was processed under a Central Collection. In…" at bounding box center [595, 193] width 278 height 48
drag, startPoint x: 604, startPoint y: 194, endPoint x: 529, endPoint y: 177, distance: 77.0
click at [529, 177] on p "Good question. Last year’s premium was processed under a Central Collection. In…" at bounding box center [595, 193] width 278 height 48
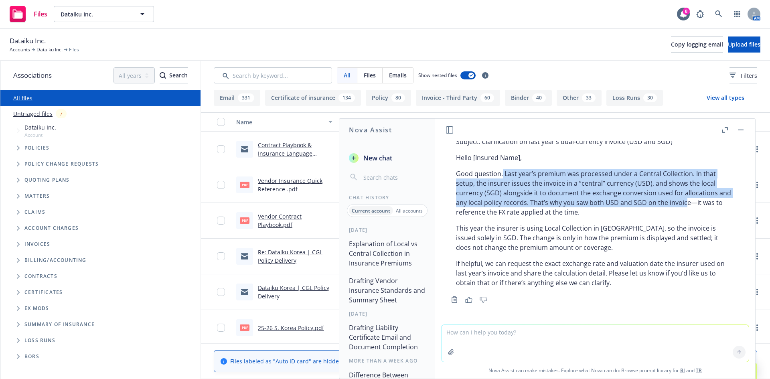
drag, startPoint x: 502, startPoint y: 177, endPoint x: 698, endPoint y: 198, distance: 196.5
click at [698, 198] on p "Good question. Last year’s premium was processed under a Central Collection. In…" at bounding box center [595, 193] width 278 height 48
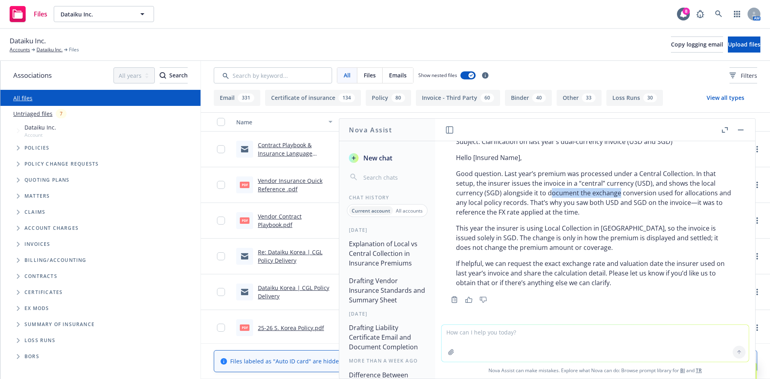
drag, startPoint x: 571, startPoint y: 192, endPoint x: 550, endPoint y: 188, distance: 21.6
click at [550, 188] on p "Good question. Last year’s premium was processed under a Central Collection. In…" at bounding box center [595, 193] width 278 height 48
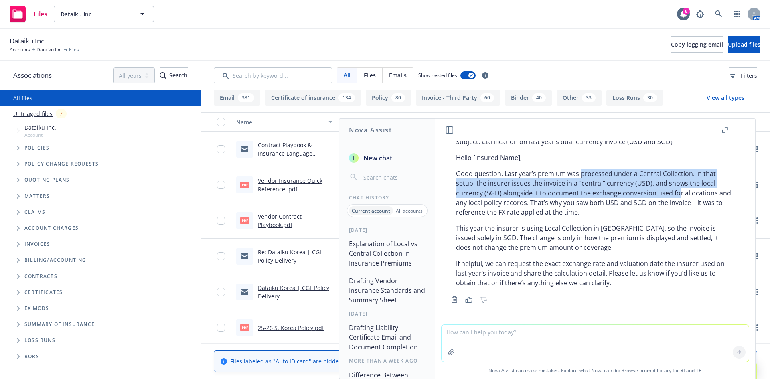
drag, startPoint x: 581, startPoint y: 174, endPoint x: 678, endPoint y: 193, distance: 98.8
click at [678, 193] on p "Good question. Last year’s premium was processed under a Central Collection. In…" at bounding box center [595, 193] width 278 height 48
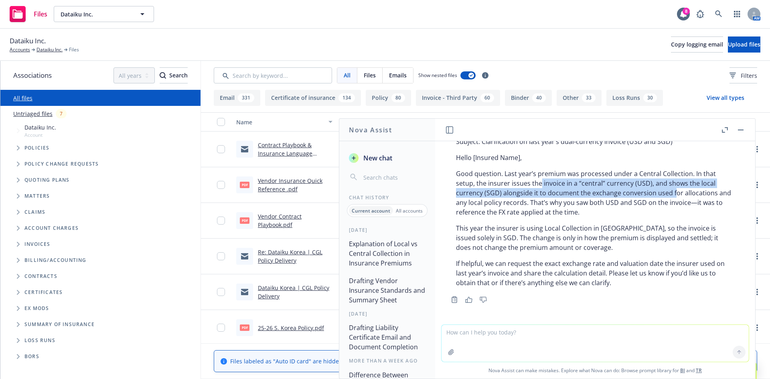
drag, startPoint x: 648, startPoint y: 193, endPoint x: 536, endPoint y: 184, distance: 112.3
click at [537, 185] on p "Good question. Last year’s premium was processed under a Central Collection. In…" at bounding box center [595, 193] width 278 height 48
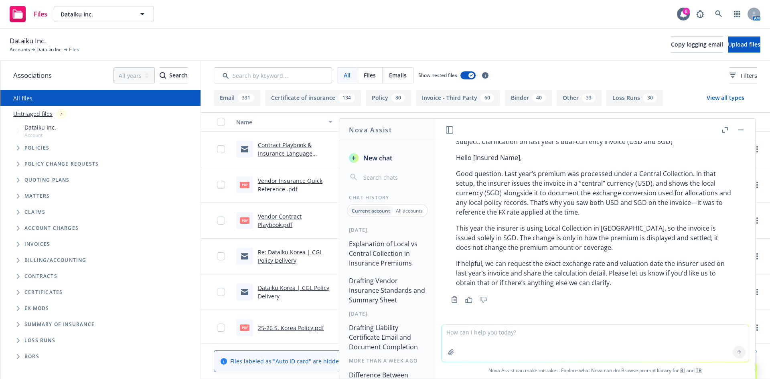
click at [535, 183] on p "Good question. Last year’s premium was processed under a Central Collection. In…" at bounding box center [595, 193] width 278 height 48
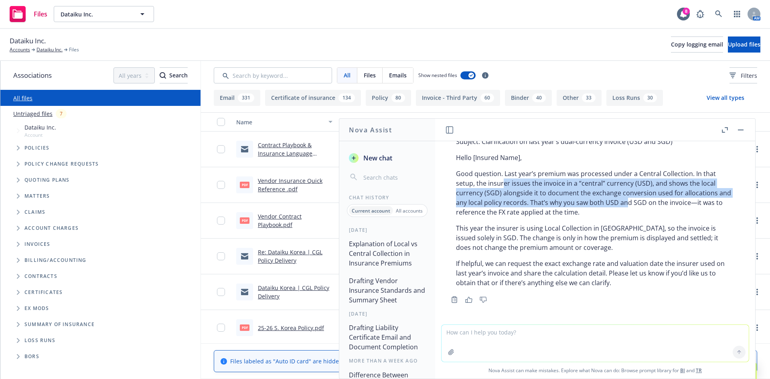
drag, startPoint x: 503, startPoint y: 179, endPoint x: 638, endPoint y: 202, distance: 136.8
click at [638, 202] on p "Good question. Last year’s premium was processed under a Central Collection. In…" at bounding box center [595, 193] width 278 height 48
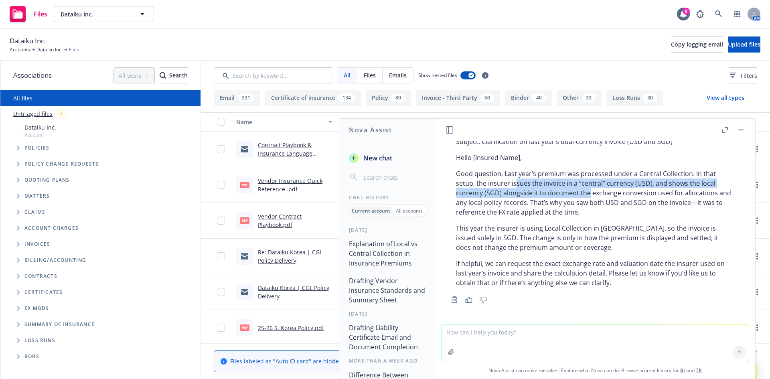
drag, startPoint x: 580, startPoint y: 195, endPoint x: 513, endPoint y: 186, distance: 67.6
click at [514, 186] on p "Good question. Last year’s premium was processed under a Central Collection. In…" at bounding box center [595, 193] width 278 height 48
click at [513, 186] on p "Good question. Last year’s premium was processed under a Central Collection. In…" at bounding box center [595, 193] width 278 height 48
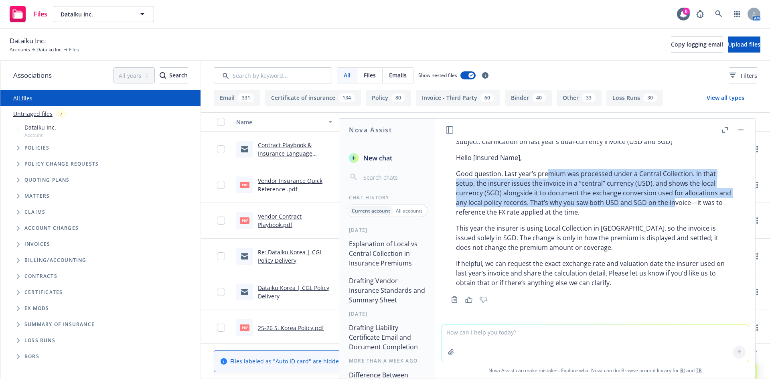
drag, startPoint x: 567, startPoint y: 183, endPoint x: 684, endPoint y: 201, distance: 119.0
click at [684, 201] on p "Good question. Last year’s premium was processed under a Central Collection. In…" at bounding box center [595, 193] width 278 height 48
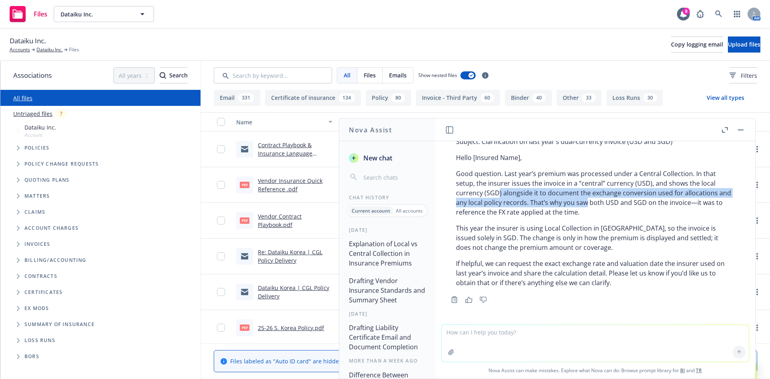
drag, startPoint x: 593, startPoint y: 205, endPoint x: 497, endPoint y: 191, distance: 96.4
click at [497, 191] on p "Good question. Last year’s premium was processed under a Central Collection. In…" at bounding box center [595, 193] width 278 height 48
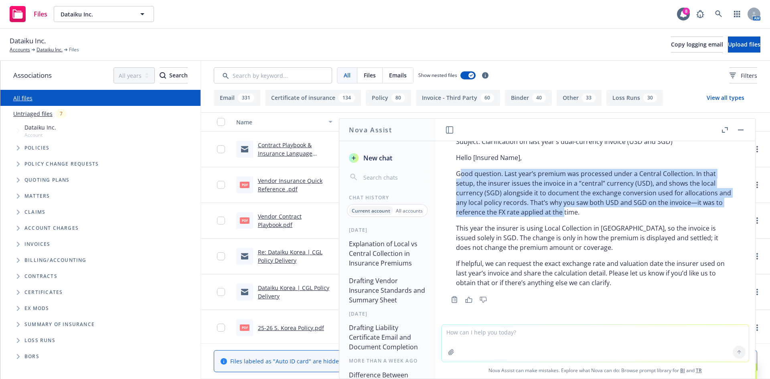
drag, startPoint x: 463, startPoint y: 174, endPoint x: 584, endPoint y: 211, distance: 126.8
click at [584, 211] on p "Good question. Last year’s premium was processed under a Central Collection. In…" at bounding box center [595, 193] width 278 height 48
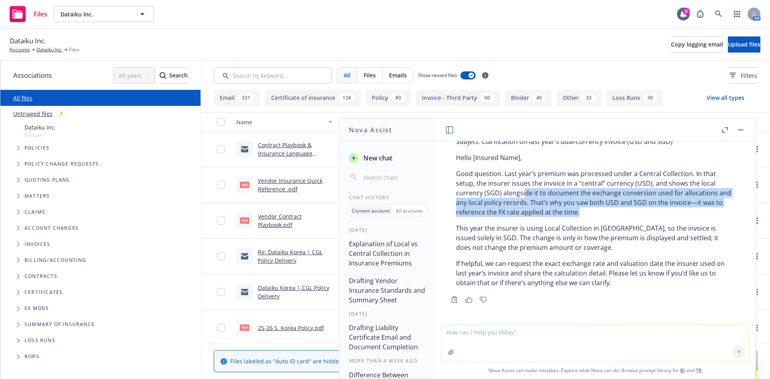
drag, startPoint x: 583, startPoint y: 207, endPoint x: 521, endPoint y: 188, distance: 65.2
click at [521, 188] on p "Good question. Last year’s premium was processed under a Central Collection. In…" at bounding box center [595, 193] width 278 height 48
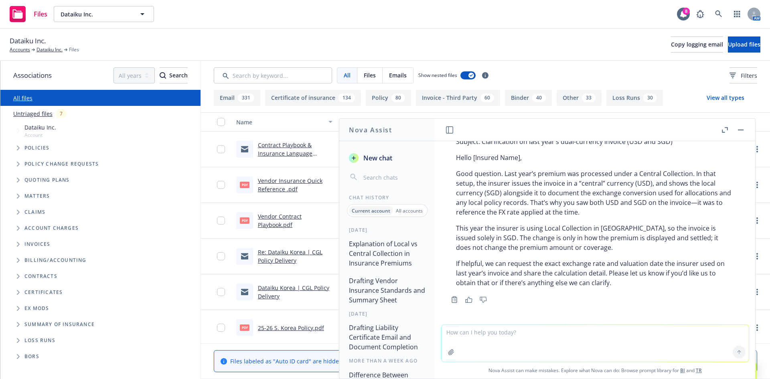
click at [520, 187] on p "Good question. Last year’s premium was processed under a Central Collection. In…" at bounding box center [595, 193] width 278 height 48
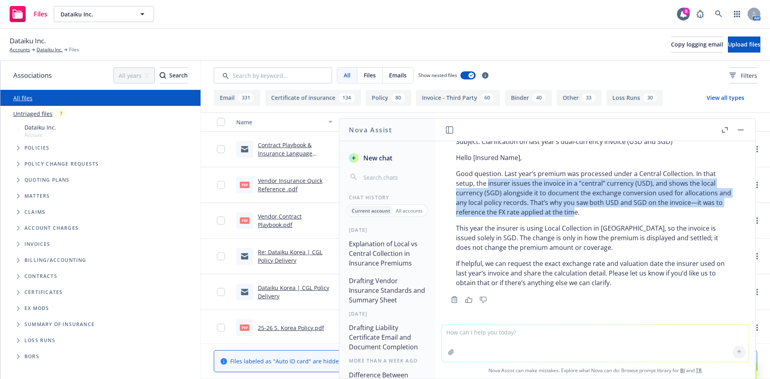
drag, startPoint x: 493, startPoint y: 196, endPoint x: 592, endPoint y: 217, distance: 101.0
click at [592, 217] on div "Subject: Clarification on last year’s dual-currency invoice (USD and SGD) Hello…" at bounding box center [595, 212] width 294 height 157
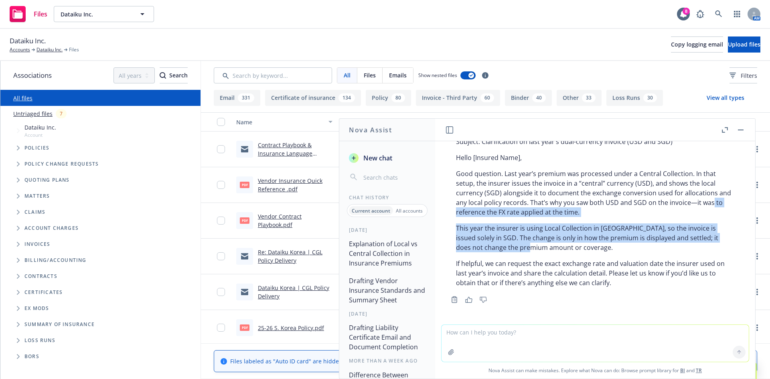
drag, startPoint x: 467, startPoint y: 212, endPoint x: 536, endPoint y: 245, distance: 77.2
click at [536, 245] on div "Subject: Clarification on last year’s dual-currency invoice (USD and SGD) Hello…" at bounding box center [595, 212] width 294 height 157
click at [536, 245] on p "This year the insurer is using Local Collection in [GEOGRAPHIC_DATA], so the in…" at bounding box center [595, 237] width 278 height 29
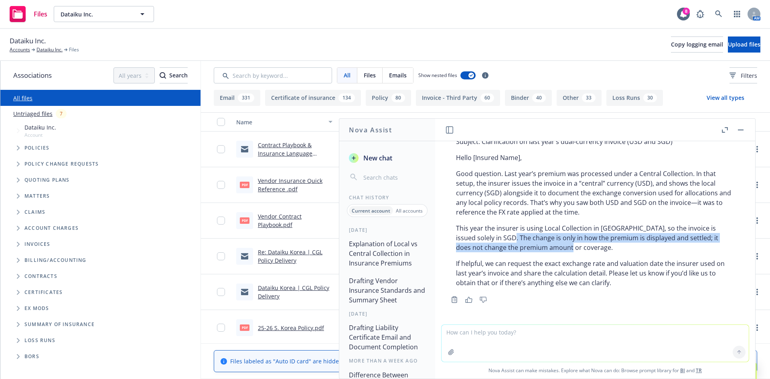
drag, startPoint x: 531, startPoint y: 248, endPoint x: 491, endPoint y: 237, distance: 41.7
click at [492, 238] on p "This year the insurer is using Local Collection in [GEOGRAPHIC_DATA], so the in…" at bounding box center [595, 237] width 278 height 29
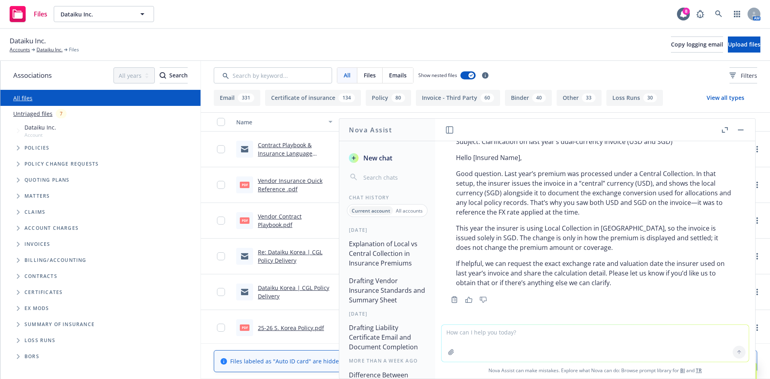
click at [491, 237] on p "This year the insurer is using Local Collection in [GEOGRAPHIC_DATA], so the in…" at bounding box center [595, 237] width 278 height 29
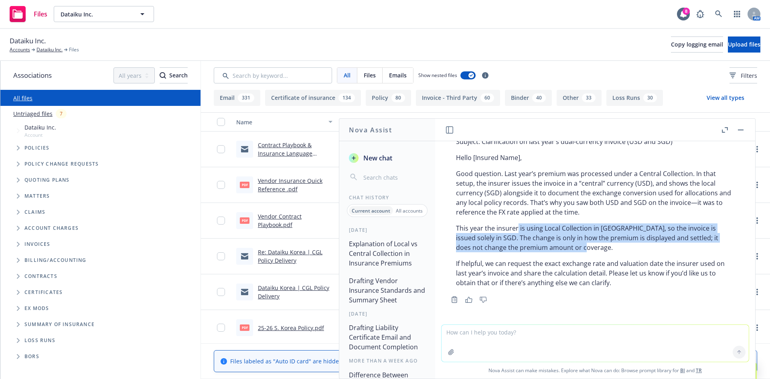
drag, startPoint x: 517, startPoint y: 228, endPoint x: 649, endPoint y: 248, distance: 133.2
click at [649, 248] on p "This year the insurer is using Local Collection in [GEOGRAPHIC_DATA], so the in…" at bounding box center [595, 237] width 278 height 29
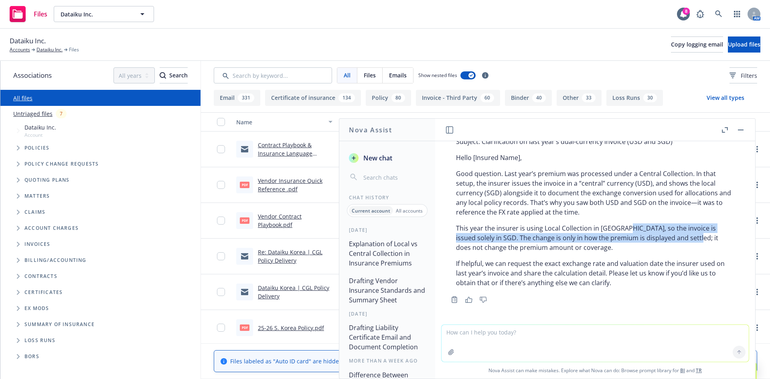
drag, startPoint x: 663, startPoint y: 233, endPoint x: 622, endPoint y: 229, distance: 41.1
click at [623, 229] on p "This year the insurer is using Local Collection in [GEOGRAPHIC_DATA], so the in…" at bounding box center [595, 237] width 278 height 29
click at [621, 229] on p "This year the insurer is using Local Collection in [GEOGRAPHIC_DATA], so the in…" at bounding box center [595, 237] width 278 height 29
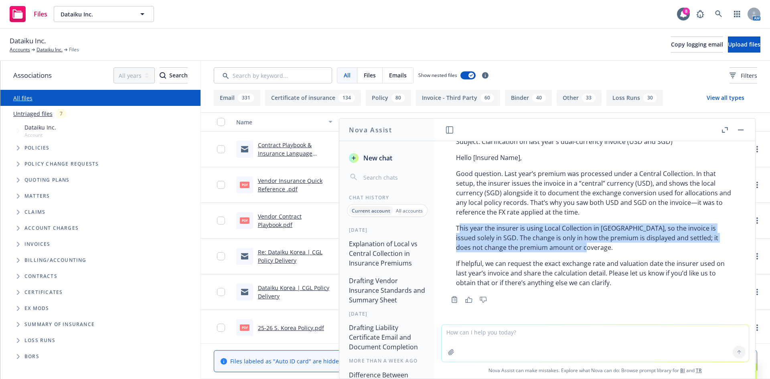
drag, startPoint x: 460, startPoint y: 233, endPoint x: 590, endPoint y: 248, distance: 130.9
click at [590, 248] on p "This year the insurer is using Local Collection in [GEOGRAPHIC_DATA], so the in…" at bounding box center [595, 237] width 278 height 29
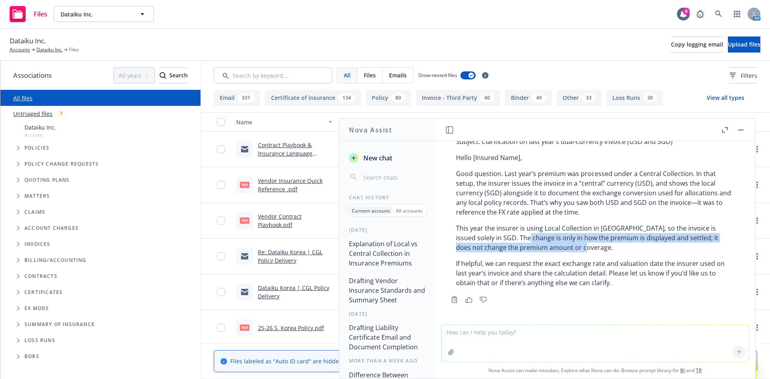
drag, startPoint x: 592, startPoint y: 250, endPoint x: 513, endPoint y: 237, distance: 79.7
click at [514, 237] on p "This year the insurer is using Local Collection in [GEOGRAPHIC_DATA], so the in…" at bounding box center [595, 237] width 278 height 29
click at [513, 237] on p "This year the insurer is using Local Collection in [GEOGRAPHIC_DATA], so the in…" at bounding box center [595, 237] width 278 height 29
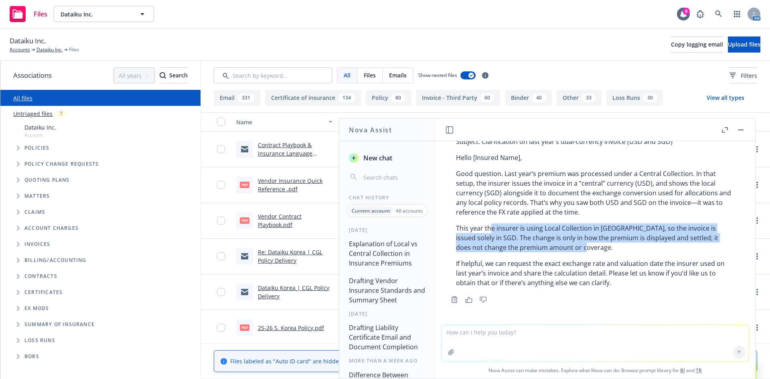
drag, startPoint x: 488, startPoint y: 228, endPoint x: 611, endPoint y: 252, distance: 124.9
click at [611, 252] on p "This year the insurer is using Local Collection in [GEOGRAPHIC_DATA], so the in…" at bounding box center [595, 237] width 278 height 29
drag, startPoint x: 592, startPoint y: 251, endPoint x: 491, endPoint y: 224, distance: 104.7
click at [491, 224] on p "This year the insurer is using Local Collection in [GEOGRAPHIC_DATA], so the in…" at bounding box center [595, 237] width 278 height 29
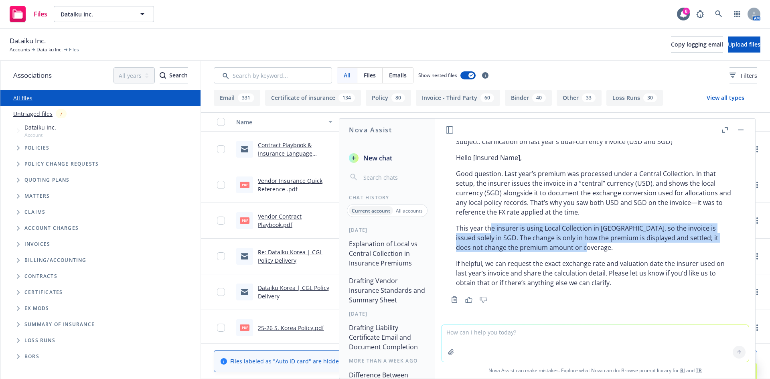
click at [491, 224] on p "This year the insurer is using Local Collection in [GEOGRAPHIC_DATA], so the in…" at bounding box center [595, 237] width 278 height 29
click at [680, 245] on p "This year the insurer is using Local Collection in [GEOGRAPHIC_DATA], so the in…" at bounding box center [595, 237] width 278 height 29
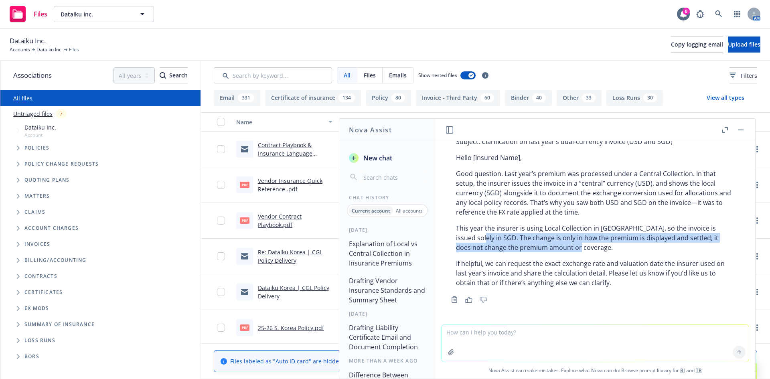
click at [468, 237] on p "This year the insurer is using Local Collection in [GEOGRAPHIC_DATA], so the in…" at bounding box center [595, 237] width 278 height 29
click at [467, 237] on p "This year the insurer is using Local Collection in [GEOGRAPHIC_DATA], so the in…" at bounding box center [595, 237] width 278 height 29
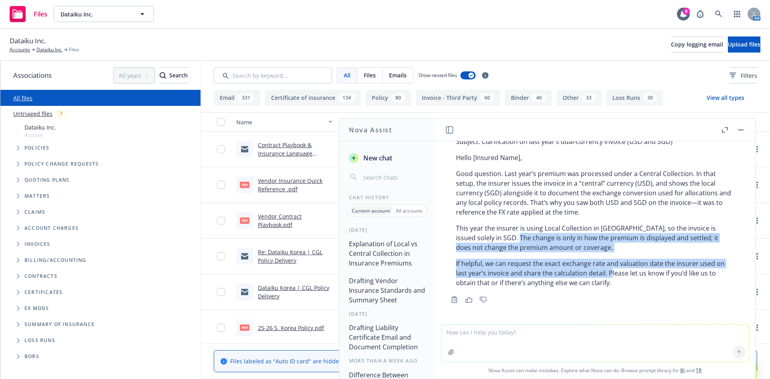
click at [610, 268] on div "Subject: Clarification on last year’s dual-currency invoice (USD and SGD) Hello…" at bounding box center [595, 212] width 294 height 157
click at [610, 268] on p "If helpful, we can request the exact exchange rate and valuation date the insur…" at bounding box center [595, 273] width 278 height 29
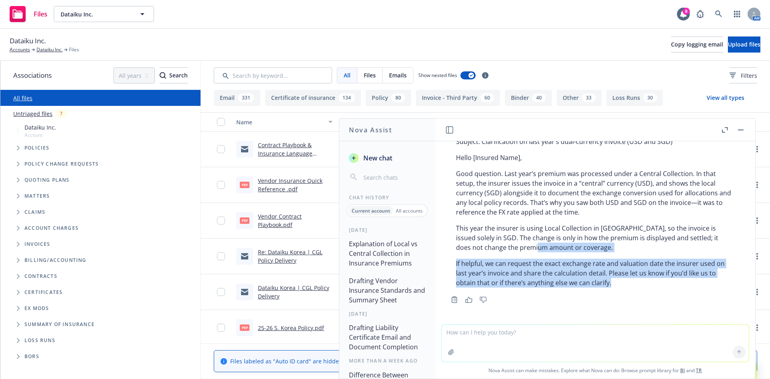
click at [538, 243] on div "Subject: Clarification on last year’s dual-currency invoice (USD and SGD) Hello…" at bounding box center [595, 212] width 294 height 157
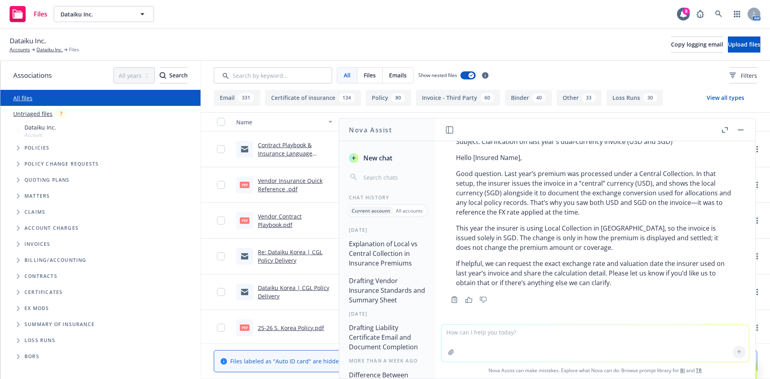
click at [536, 241] on p "This year the insurer is using Local Collection in [GEOGRAPHIC_DATA], so the in…" at bounding box center [595, 237] width 278 height 29
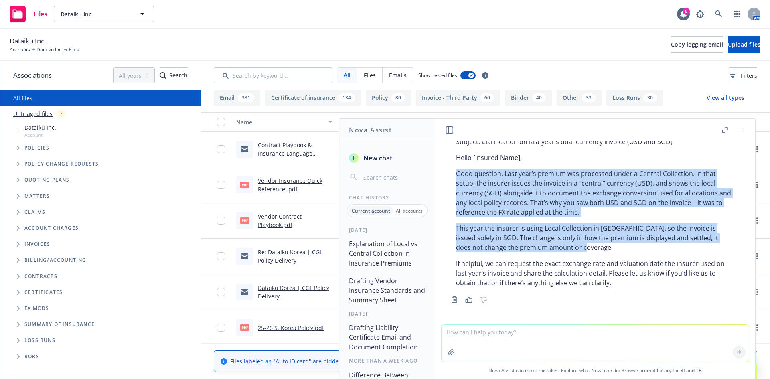
click at [457, 175] on div "Subject: Clarification on last year’s dual-currency invoice (USD and SGD) Hello…" at bounding box center [595, 212] width 294 height 157
copy div "Good question. Last year’s premium was processed under a Central Collection. In…"
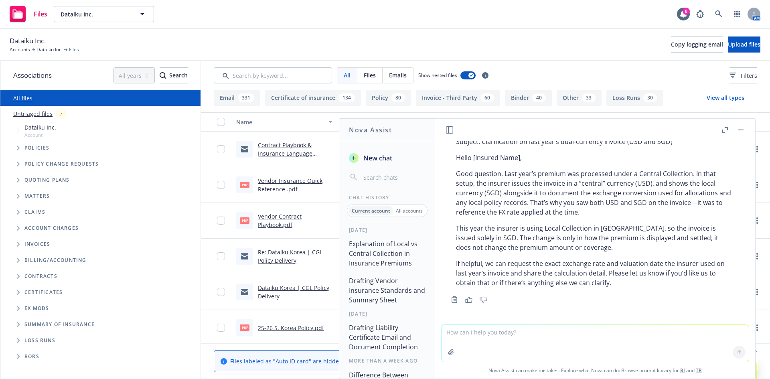
click at [498, 334] on textarea at bounding box center [595, 343] width 307 height 37
type textarea "d"
type textarea "add .. it just mans dataiku needs to pay it in [GEOGRAPHIC_DATA] this year"
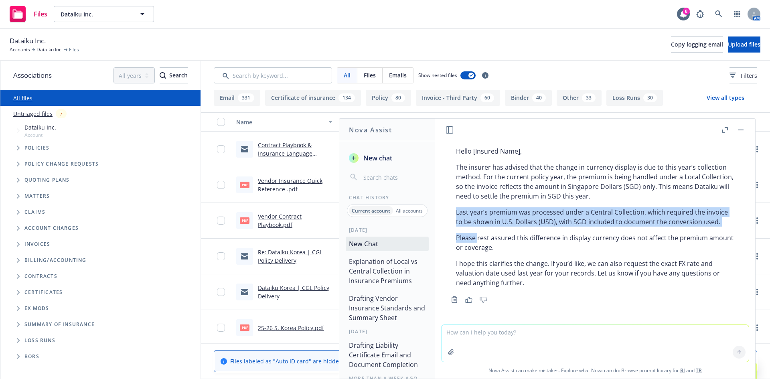
scroll to position [1126, 0]
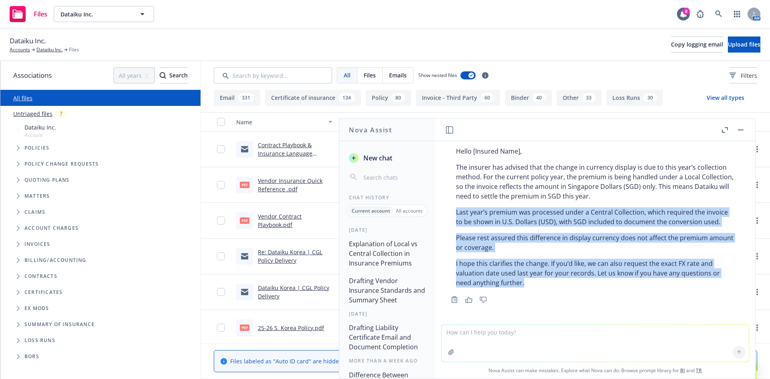
drag, startPoint x: 456, startPoint y: 215, endPoint x: 552, endPoint y: 282, distance: 117.2
click at [553, 283] on div "Subject: Clarification on this year’s currency display and payment currency Hel…" at bounding box center [595, 209] width 294 height 164
copy div "Last year’s premium was processed under a Central Collection, which required th…"
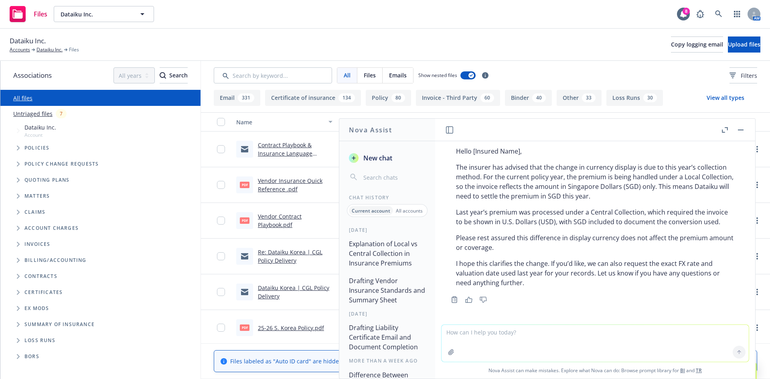
click at [503, 333] on textarea at bounding box center [595, 343] width 307 height 37
paste textarea "Last year’s premium was processed under a Central Collection, which allowed the…"
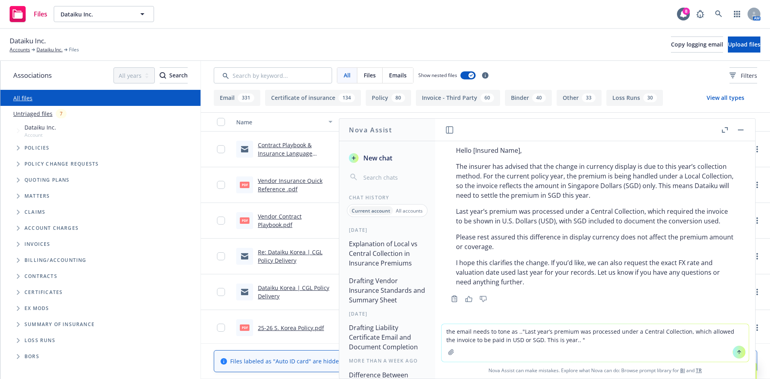
type textarea "the email needs to tone as .."Last year’s premium was processed under a Central…"
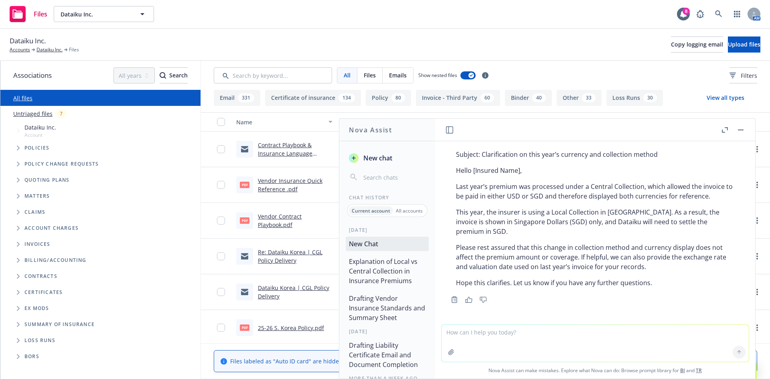
scroll to position [1330, 0]
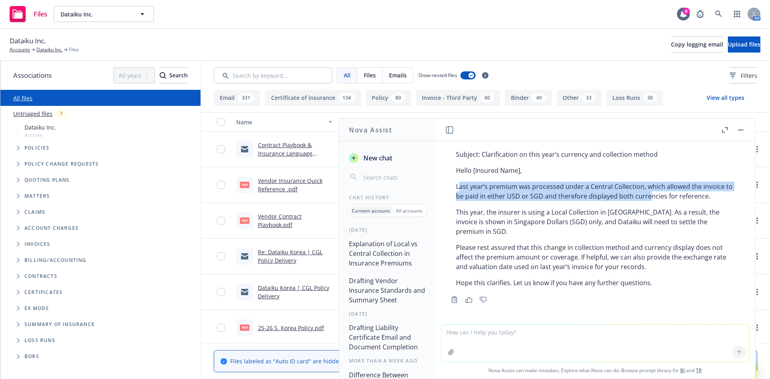
drag, startPoint x: 459, startPoint y: 187, endPoint x: 658, endPoint y: 194, distance: 199.1
click at [658, 194] on p "Last year’s premium was processed under a Central Collection, which allowed the…" at bounding box center [595, 191] width 278 height 19
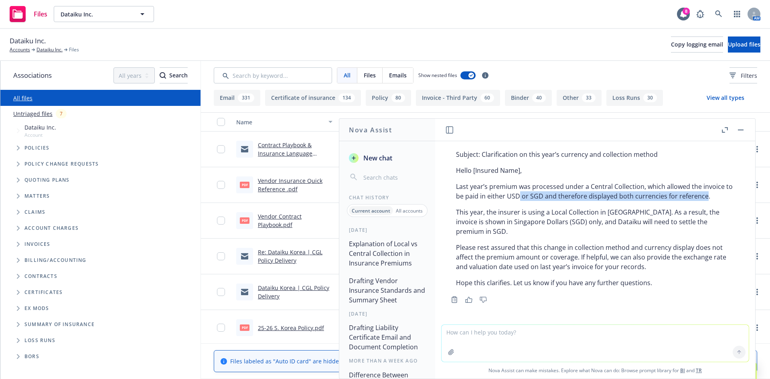
drag, startPoint x: 641, startPoint y: 200, endPoint x: 527, endPoint y: 196, distance: 114.0
click at [527, 197] on div "Subject: Clarification on this year’s currency and collection method Hello [Ins…" at bounding box center [595, 218] width 294 height 144
click at [527, 196] on p "Last year’s premium was processed under a Central Collection, which allowed the…" at bounding box center [595, 191] width 278 height 19
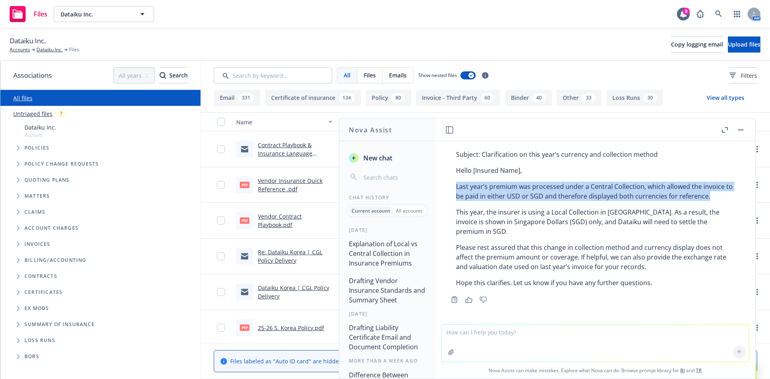
drag, startPoint x: 454, startPoint y: 184, endPoint x: 715, endPoint y: 198, distance: 261.5
click at [715, 198] on div "Subject: Clarification on this year’s currency and collection method Hello [Ins…" at bounding box center [595, 218] width 294 height 144
click at [716, 198] on p "Last year’s premium was processed under a Central Collection, which allowed the…" at bounding box center [595, 191] width 278 height 19
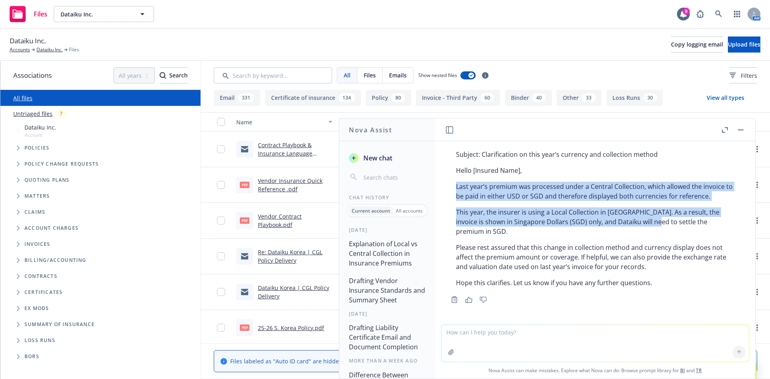
drag, startPoint x: 456, startPoint y: 192, endPoint x: 655, endPoint y: 218, distance: 200.7
click at [655, 218] on div "Subject: Clarification on this year’s currency and collection method Hello [Ins…" at bounding box center [595, 218] width 294 height 144
click at [655, 218] on p "This year, the insurer is using a Local Collection in [GEOGRAPHIC_DATA]. As a r…" at bounding box center [595, 221] width 278 height 29
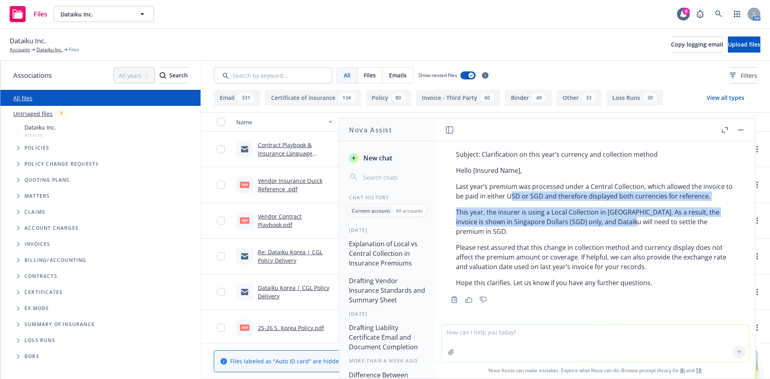
drag, startPoint x: 609, startPoint y: 218, endPoint x: 513, endPoint y: 197, distance: 98.4
click at [513, 197] on div "Subject: Clarification on this year’s currency and collection method Hello [Ins…" at bounding box center [595, 218] width 294 height 144
click at [513, 197] on p "Last year’s premium was processed under a Central Collection, which allowed the…" at bounding box center [595, 191] width 278 height 19
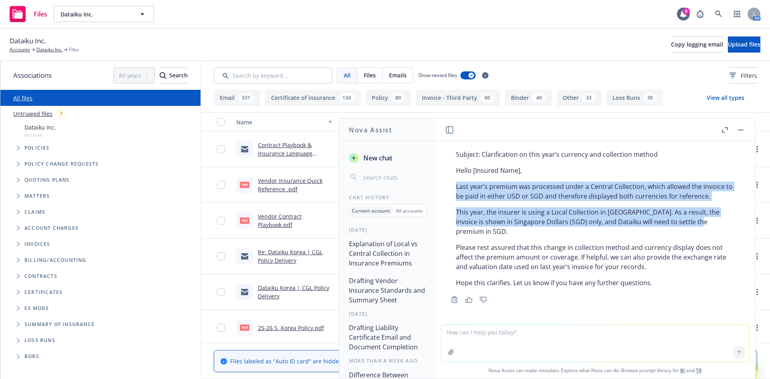
drag, startPoint x: 457, startPoint y: 185, endPoint x: 698, endPoint y: 224, distance: 244.7
click at [698, 224] on div "Subject: Clarification on this year’s currency and collection method Hello [Ins…" at bounding box center [595, 218] width 294 height 144
click at [698, 224] on p "This year, the insurer is using a Local Collection in [GEOGRAPHIC_DATA]. As a r…" at bounding box center [595, 221] width 278 height 29
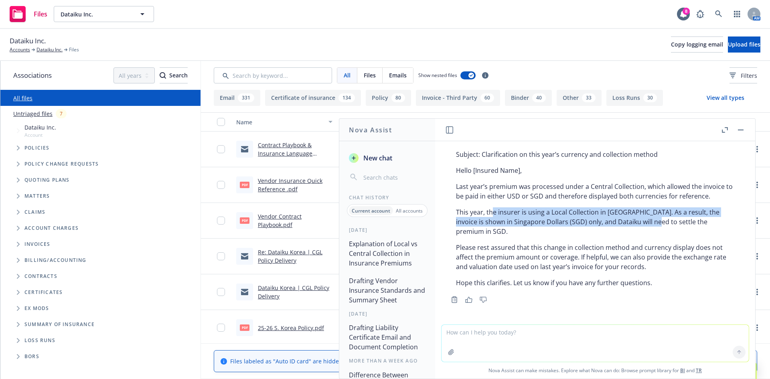
drag, startPoint x: 628, startPoint y: 225, endPoint x: 488, endPoint y: 205, distance: 141.5
click at [488, 205] on div "Subject: Clarification on this year’s currency and collection method Hello [Ins…" at bounding box center [595, 218] width 294 height 144
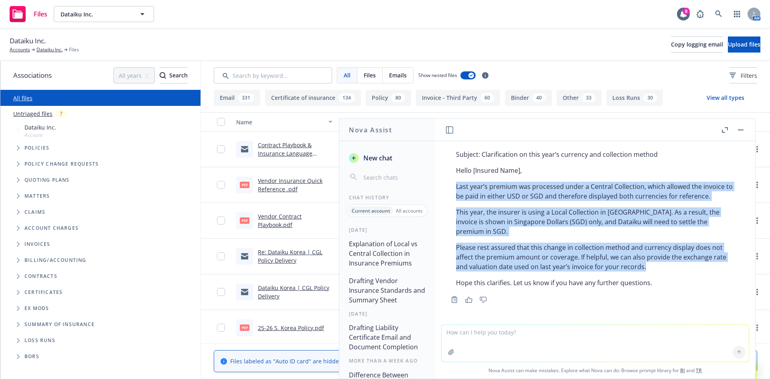
drag, startPoint x: 454, startPoint y: 185, endPoint x: 681, endPoint y: 271, distance: 242.1
click at [680, 271] on div "Subject: Clarification on this year’s currency and collection method Hello [Ins…" at bounding box center [595, 218] width 294 height 144
copy div "Last year’s premium was processed under a Central Collection, which allowed the…"
